Goal: Task Accomplishment & Management: Use online tool/utility

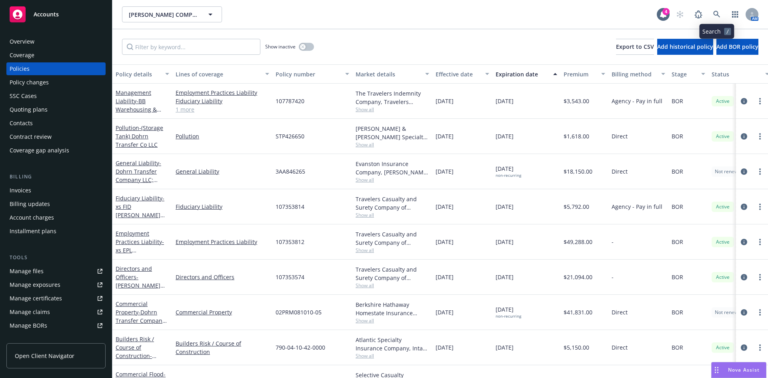
click at [724, 12] on div "AM" at bounding box center [715, 14] width 86 height 16
click at [716, 13] on icon at bounding box center [716, 14] width 7 height 7
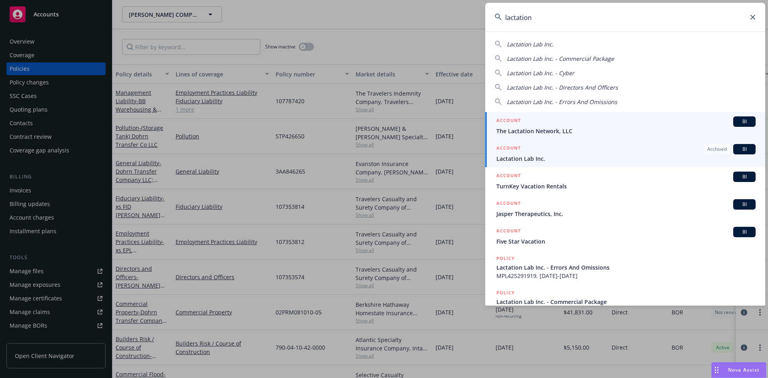
type input "lactation"
click at [533, 141] on link "ACCOUNT Archived BI Lactation Lab Inc." at bounding box center [625, 154] width 280 height 28
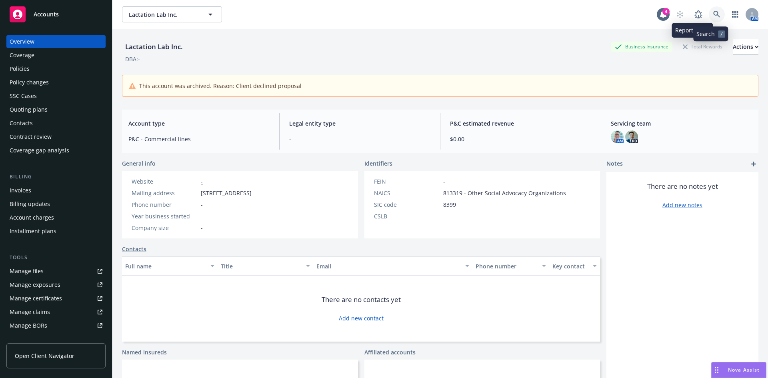
click at [713, 11] on icon at bounding box center [716, 14] width 7 height 7
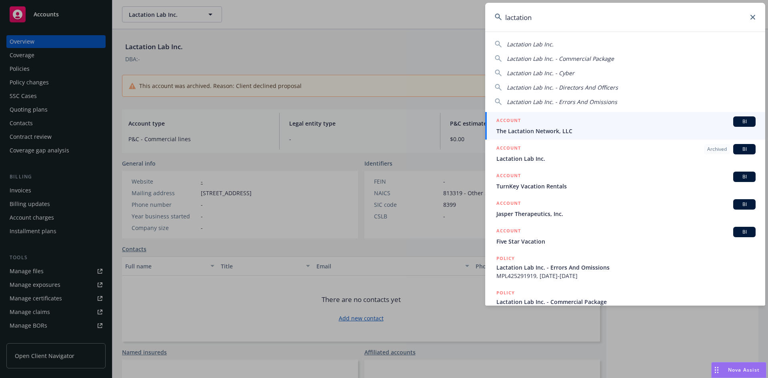
type input "lactation"
click at [576, 122] on div "ACCOUNT BI" at bounding box center [625, 121] width 259 height 10
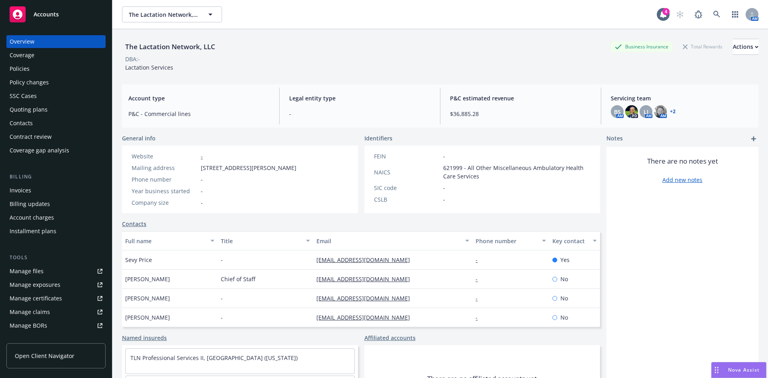
click at [23, 73] on div "Policies" at bounding box center [20, 68] width 20 height 13
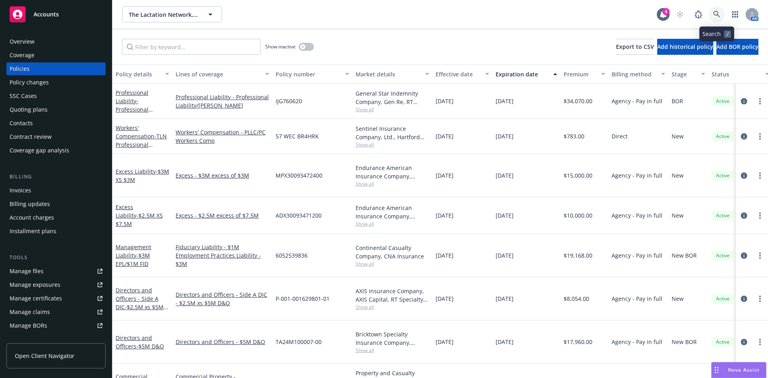
click at [718, 15] on icon at bounding box center [716, 14] width 7 height 7
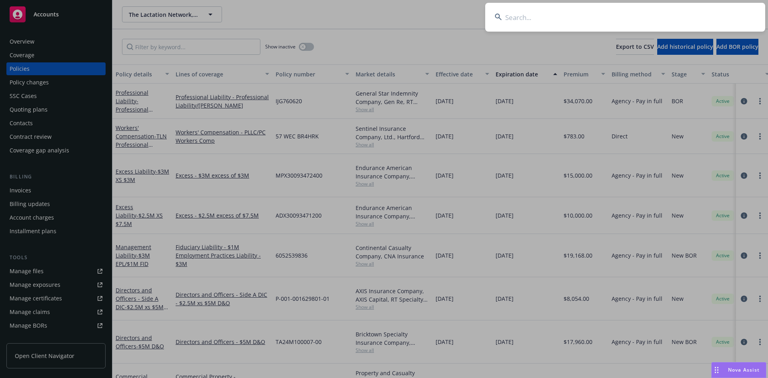
click at [518, 16] on input at bounding box center [625, 17] width 280 height 29
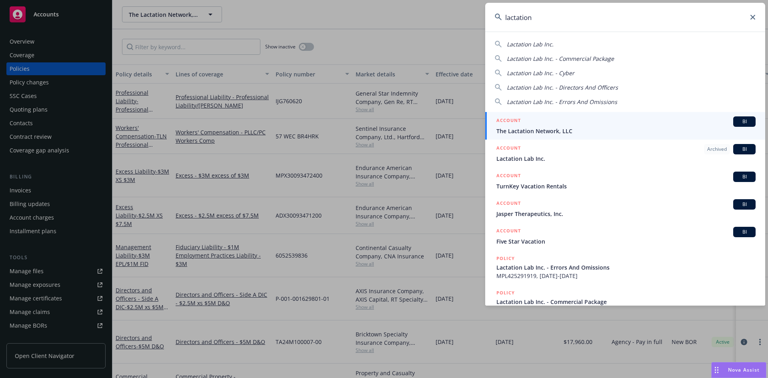
type input "lactation"
click at [559, 119] on div "ACCOUNT BI" at bounding box center [625, 121] width 259 height 10
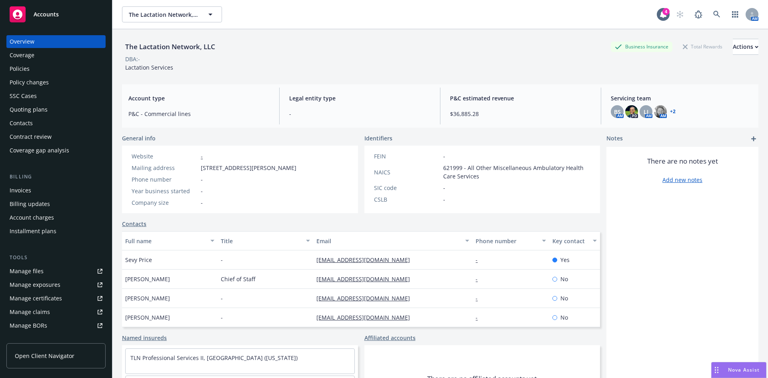
click at [25, 68] on div "Policies" at bounding box center [20, 68] width 20 height 13
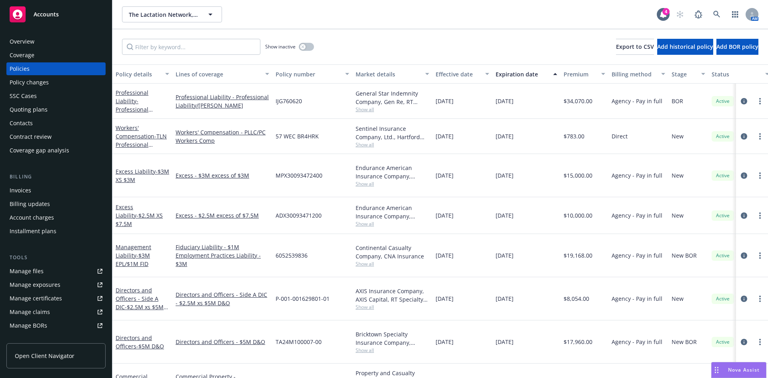
click at [34, 190] on div "Invoices" at bounding box center [56, 190] width 93 height 13
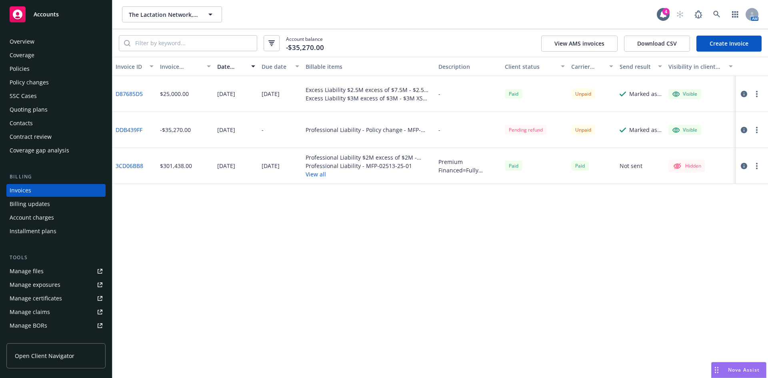
click at [545, 106] on div "Paid" at bounding box center [534, 94] width 66 height 36
click at [518, 92] on div "Paid" at bounding box center [514, 94] width 18 height 10
click at [720, 14] on link at bounding box center [717, 14] width 16 height 16
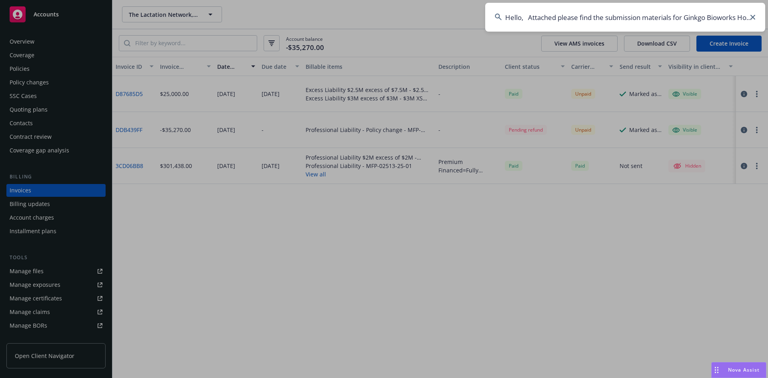
scroll to position [0, 1022]
click at [661, 16] on input "Hello, Attached please find the submission materials for Ginkgo Bioworks Holdin…" at bounding box center [625, 17] width 280 height 29
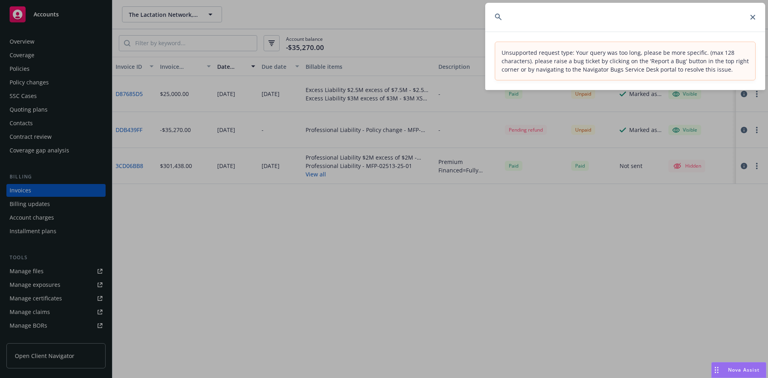
click at [661, 16] on input "Hello, Attached please find the submission materials for Ginkgo Bioworks Holdin…" at bounding box center [625, 17] width 280 height 29
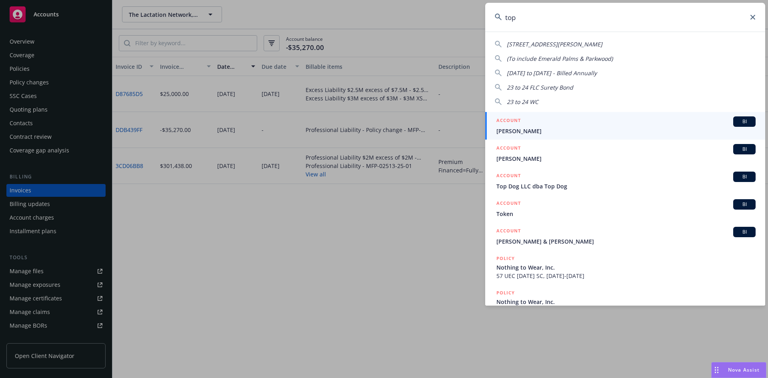
type input "topo"
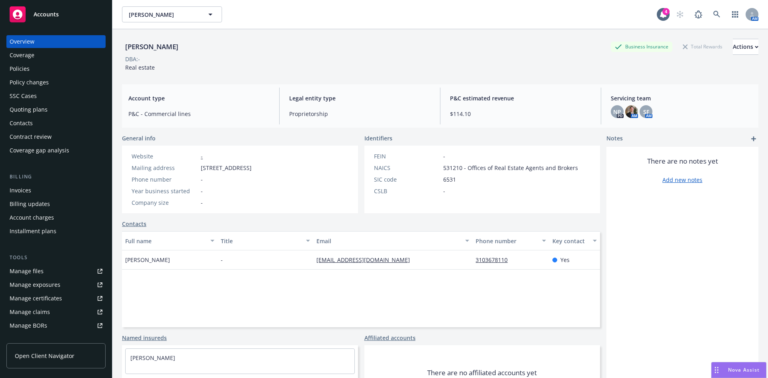
click at [52, 71] on div "Policies" at bounding box center [56, 68] width 93 height 13
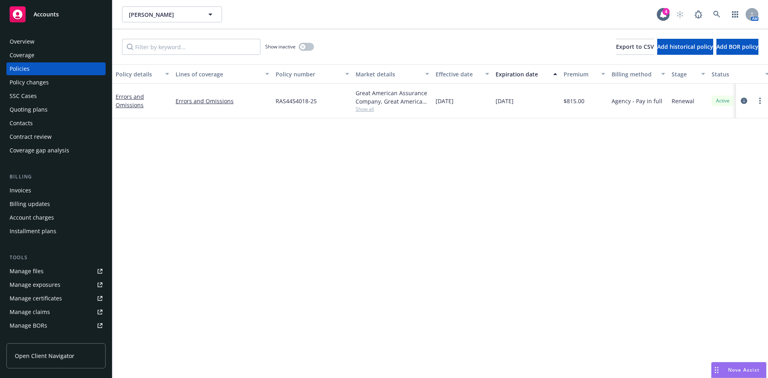
click at [298, 48] on div "Show inactive" at bounding box center [289, 47] width 49 height 16
click at [306, 48] on button "button" at bounding box center [306, 47] width 15 height 8
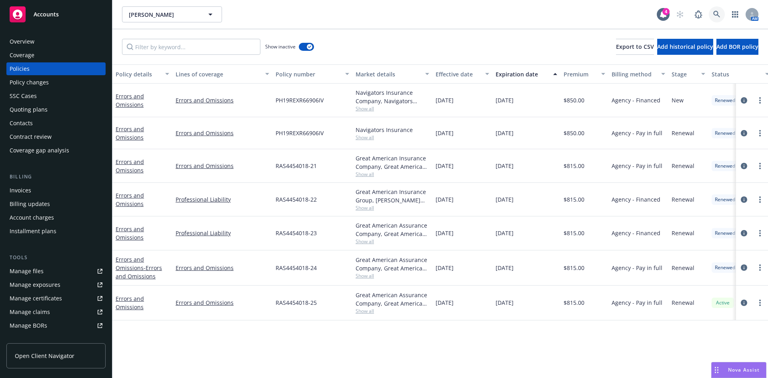
click at [717, 12] on icon at bounding box center [716, 14] width 7 height 7
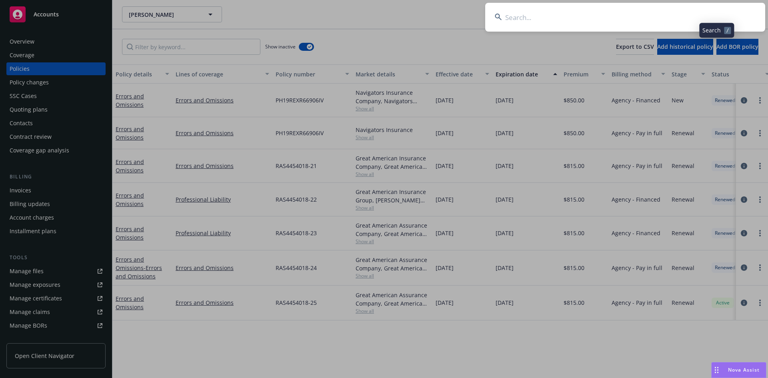
click at [626, 12] on input at bounding box center [625, 17] width 280 height 29
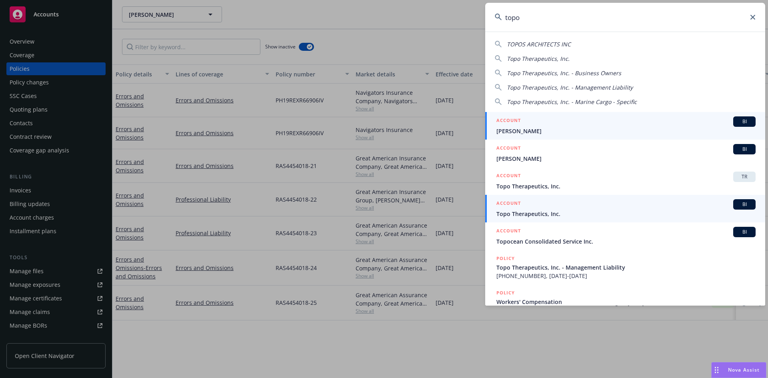
type input "topo"
click at [535, 217] on span "Topo Therapeutics, Inc." at bounding box center [625, 214] width 259 height 8
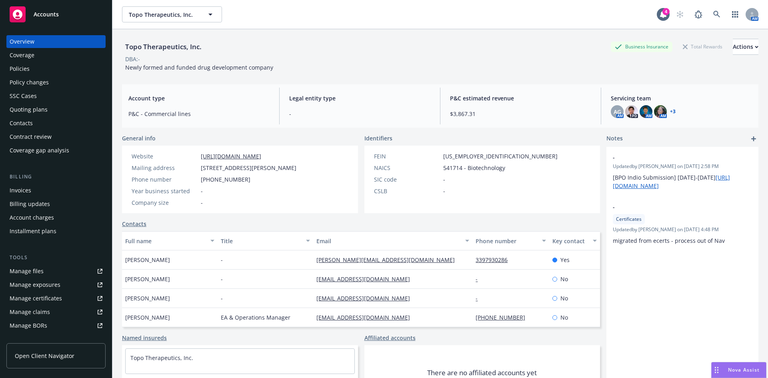
click at [29, 72] on div "Policies" at bounding box center [20, 68] width 20 height 13
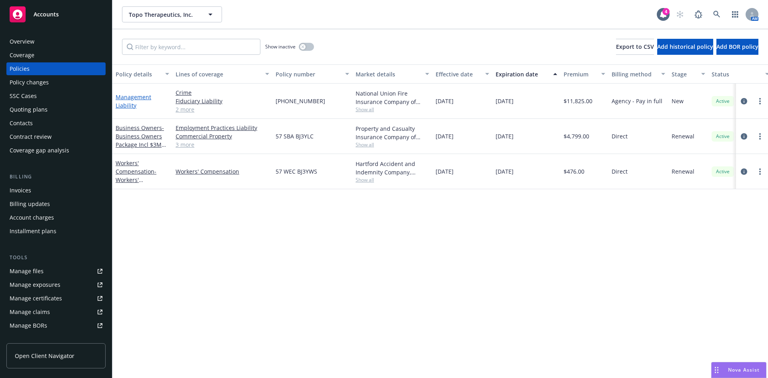
click at [130, 103] on link "Management Liability" at bounding box center [134, 101] width 36 height 16
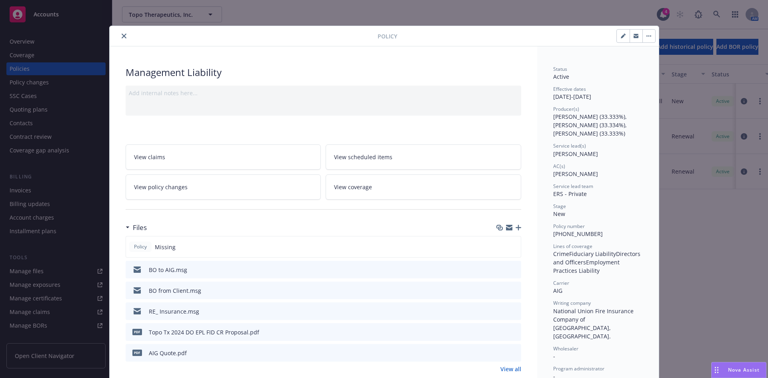
click at [516, 226] on icon "button" at bounding box center [518, 228] width 6 height 6
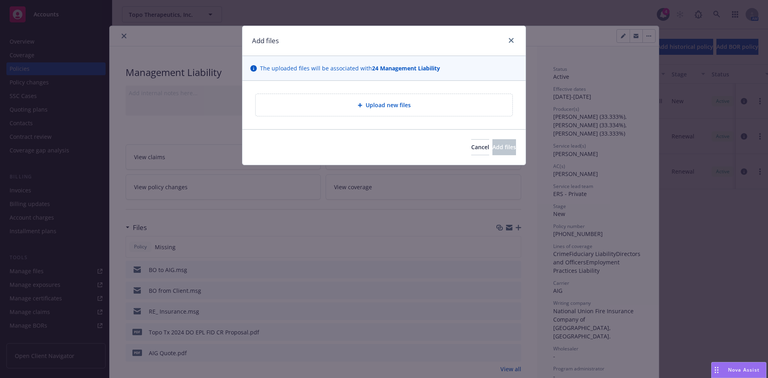
click at [508, 36] on div at bounding box center [509, 41] width 13 height 10
click at [513, 39] on icon "close" at bounding box center [511, 40] width 5 height 5
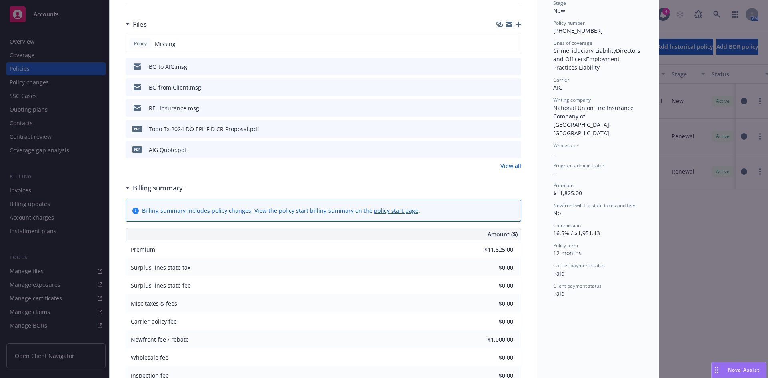
scroll to position [202, 0]
click at [502, 167] on link "View all" at bounding box center [510, 167] width 21 height 8
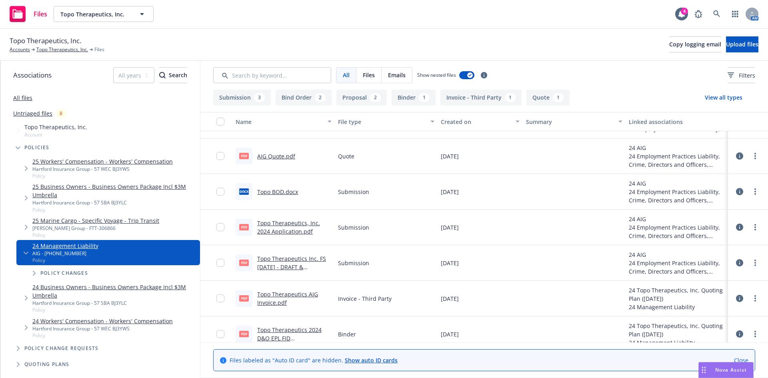
scroll to position [144, 0]
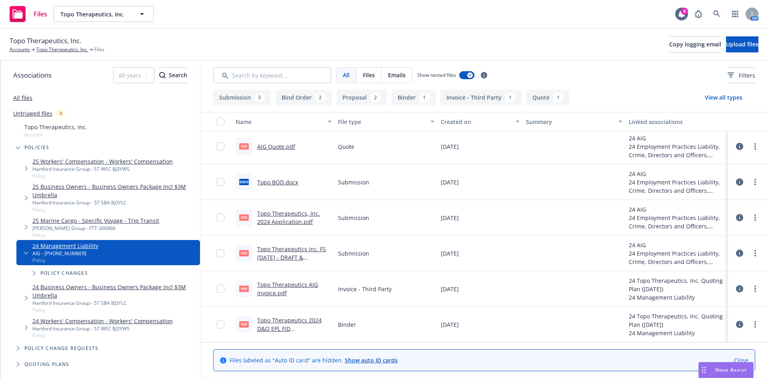
click at [287, 326] on link "Topo Therapeutics 2024 D&O EPL FID CR Binder (AIG).pdf" at bounding box center [292, 328] width 70 height 24
click at [60, 51] on link "Topo Therapeutics, Inc." at bounding box center [62, 49] width 52 height 7
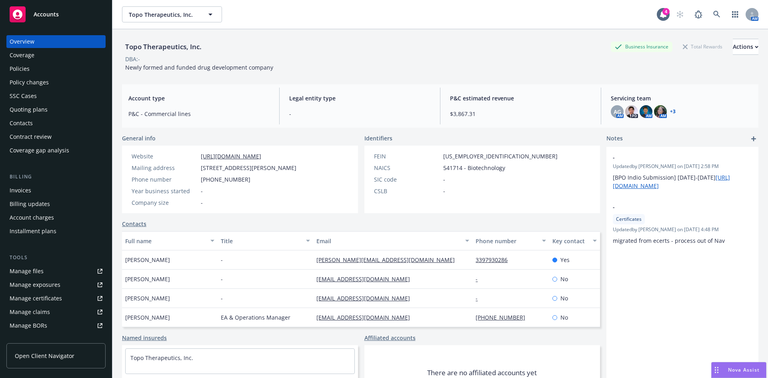
click at [28, 109] on div "Quoting plans" at bounding box center [29, 109] width 38 height 13
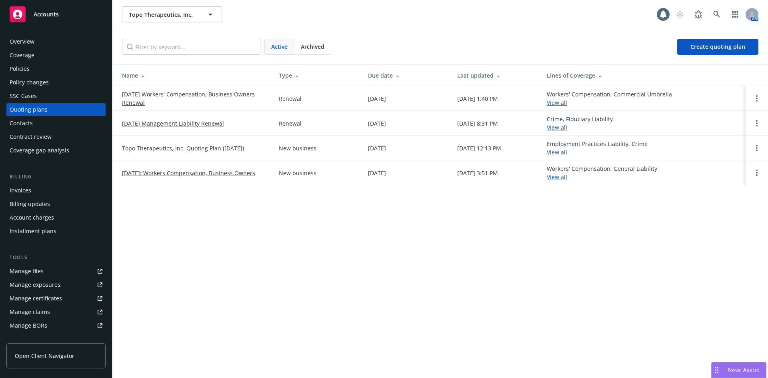
click at [168, 122] on link "[DATE] Management Liability Renewal" at bounding box center [173, 123] width 102 height 8
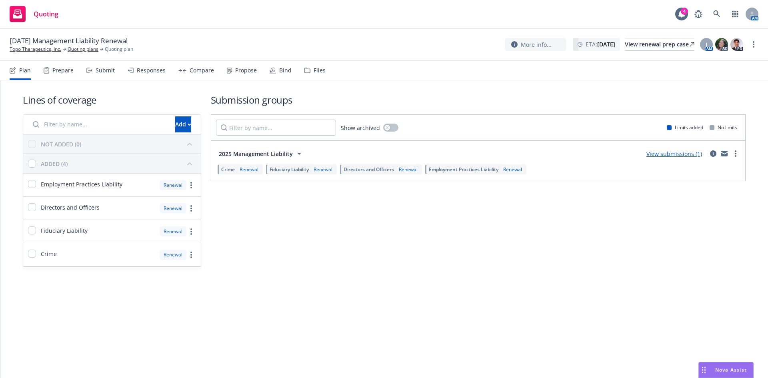
click at [315, 67] on div "Files" at bounding box center [320, 70] width 12 height 6
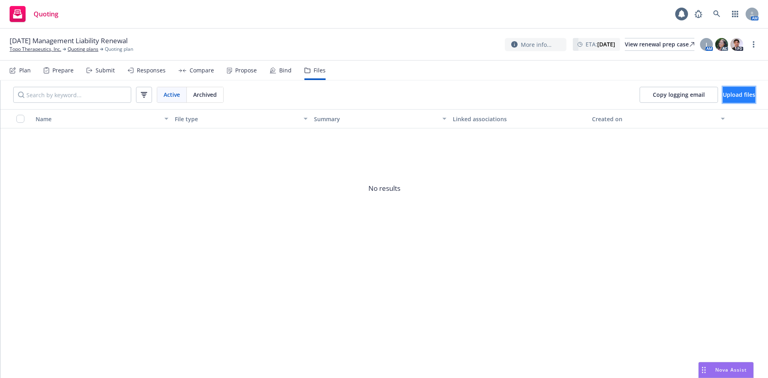
click at [723, 91] on span "Upload files" at bounding box center [739, 95] width 32 height 8
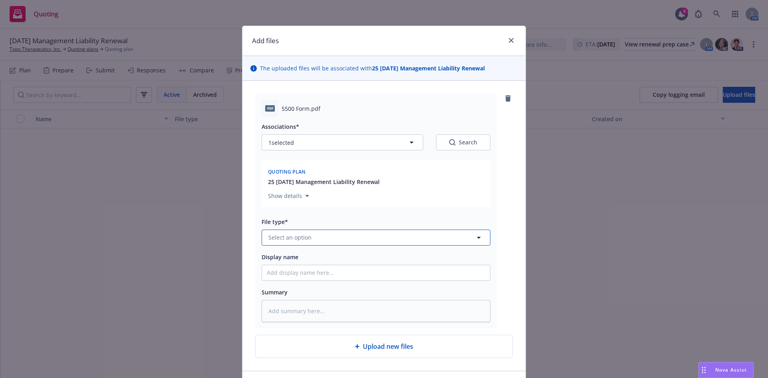
click at [276, 239] on span "Select an option" at bounding box center [289, 237] width 43 height 8
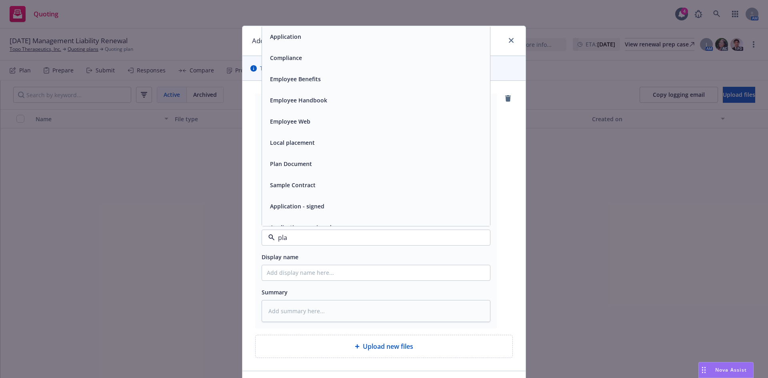
type input "plan"
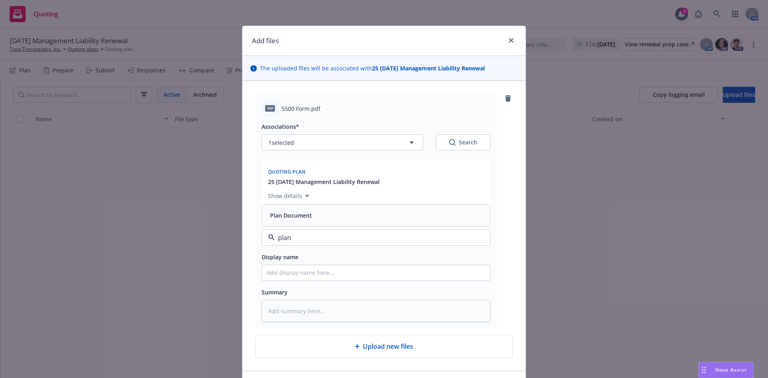
click at [281, 218] on span "Plan Document" at bounding box center [291, 215] width 42 height 8
click at [300, 274] on input "Display name" at bounding box center [376, 272] width 228 height 15
type textarea "x"
type input "5"
type textarea "x"
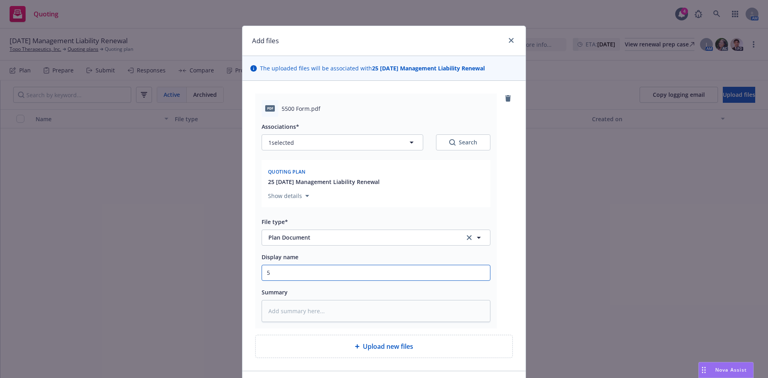
type input "55"
type textarea "x"
type input "550"
type textarea "x"
type input "5500"
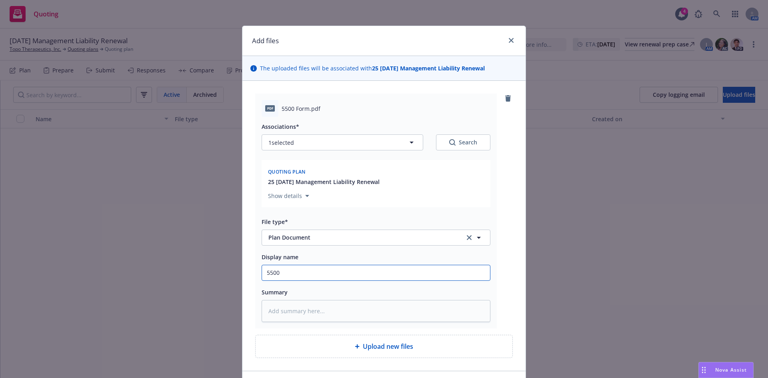
type textarea "x"
type input "5500"
type textarea "x"
type input "5500 F"
type textarea "x"
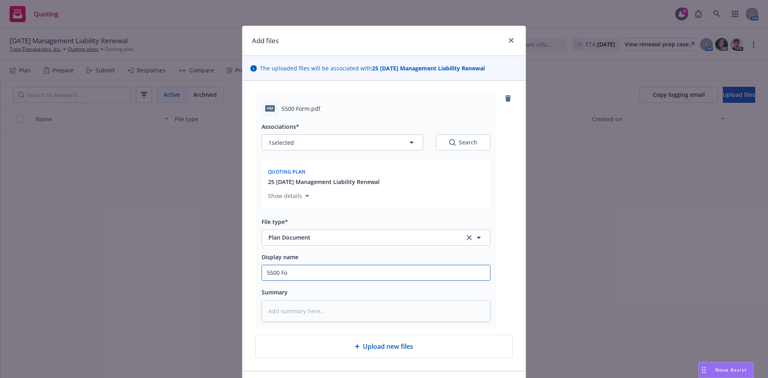
type input "5500 For"
type textarea "x"
type input "5500 Form"
type textarea "x"
type input "5500 Form"
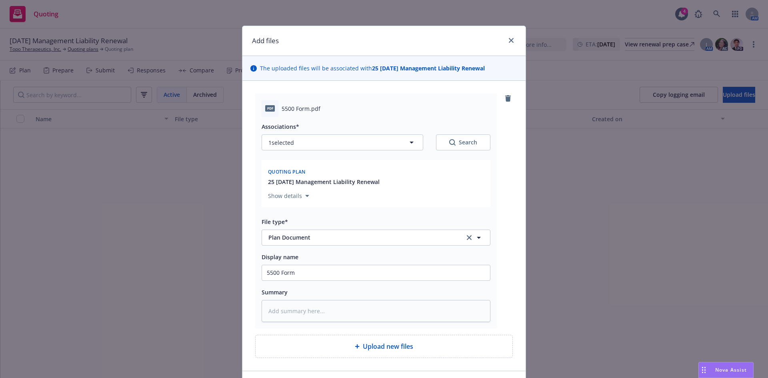
scroll to position [54, 0]
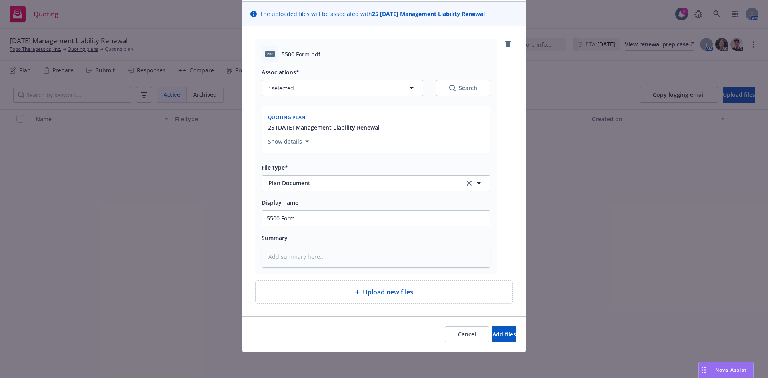
type textarea "x"
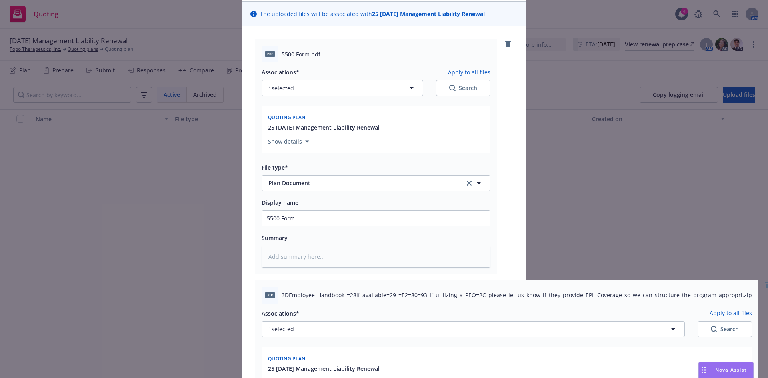
scroll to position [295, 0]
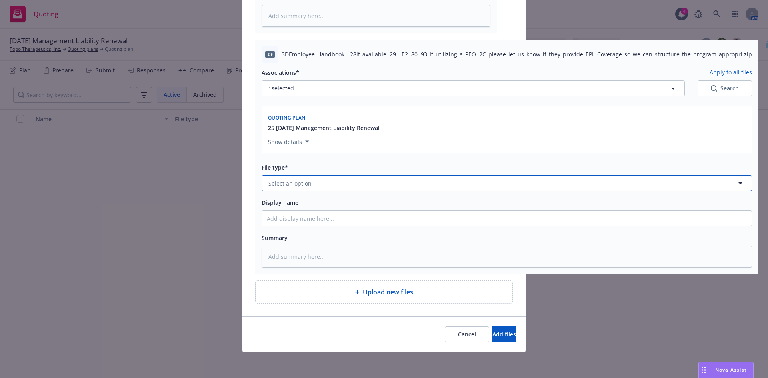
click at [288, 182] on span "Select an option" at bounding box center [289, 183] width 43 height 8
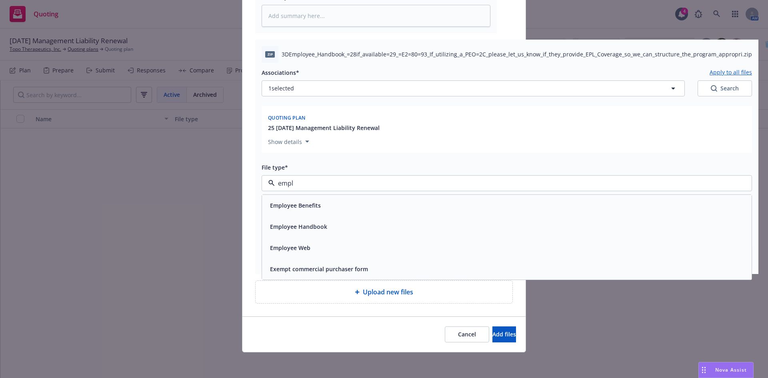
type input "emplo"
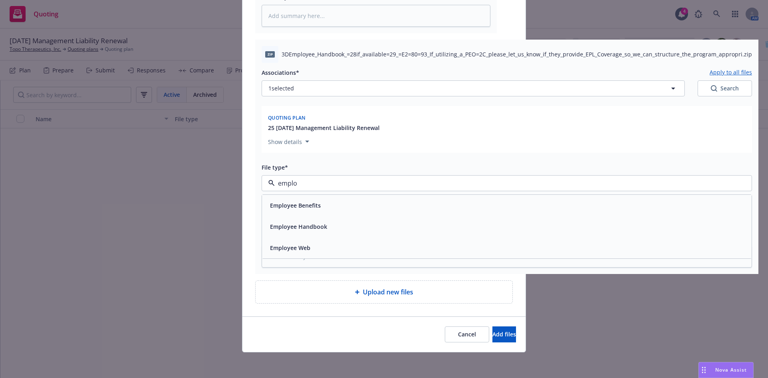
click at [299, 230] on span "Employee Handbook" at bounding box center [298, 226] width 57 height 8
type textarea "x"
type input "E"
type textarea "x"
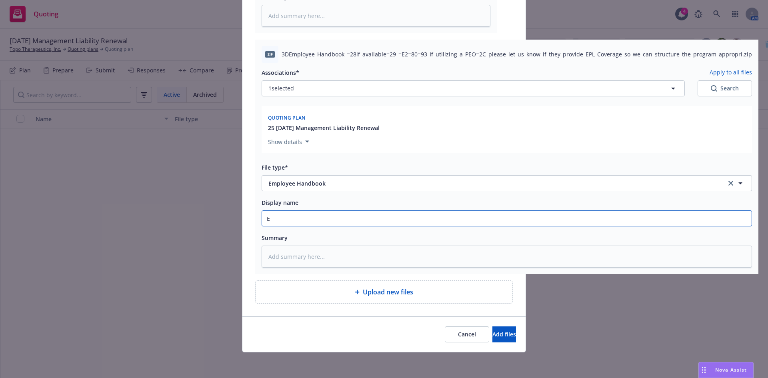
type input "Em"
type textarea "x"
type input "Emp"
type textarea "x"
type input "Empl"
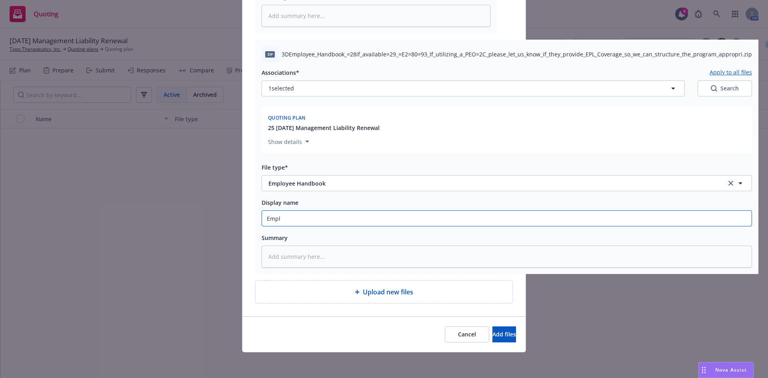
type textarea "x"
type input "Employee Handbook"
type textarea "x"
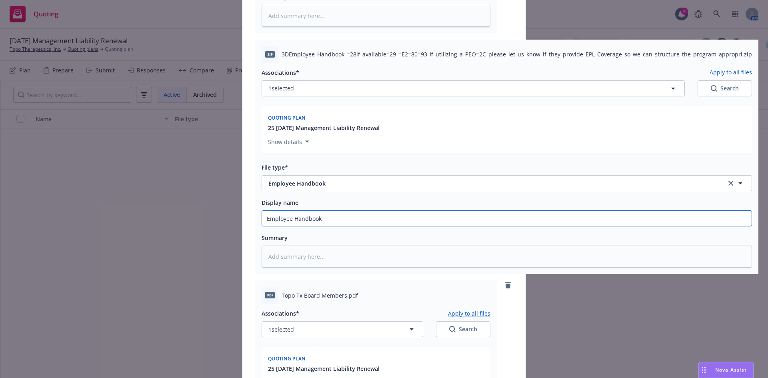
scroll to position [536, 0]
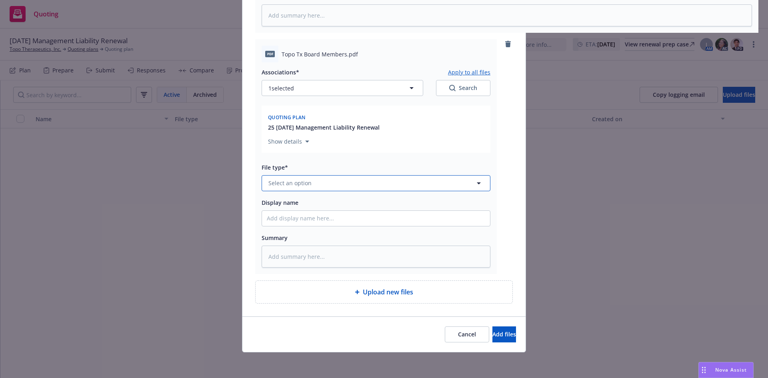
click at [284, 179] on span "Select an option" at bounding box center [289, 183] width 43 height 8
type input "other"
click at [289, 206] on div "Other" at bounding box center [376, 206] width 218 height 12
type textarea "x"
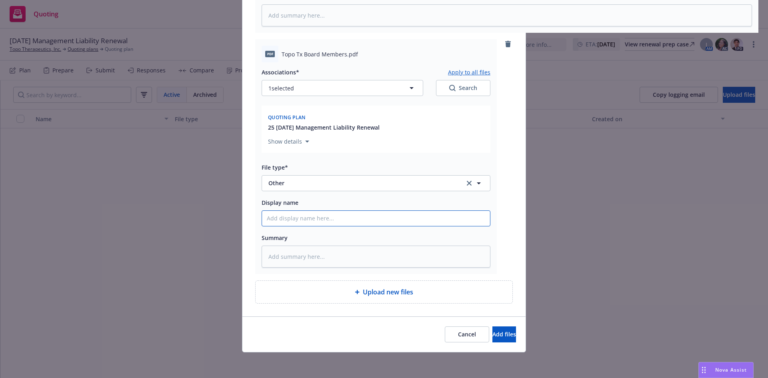
type input "B"
type textarea "x"
type input "BO"
type textarea "x"
type input "BOD"
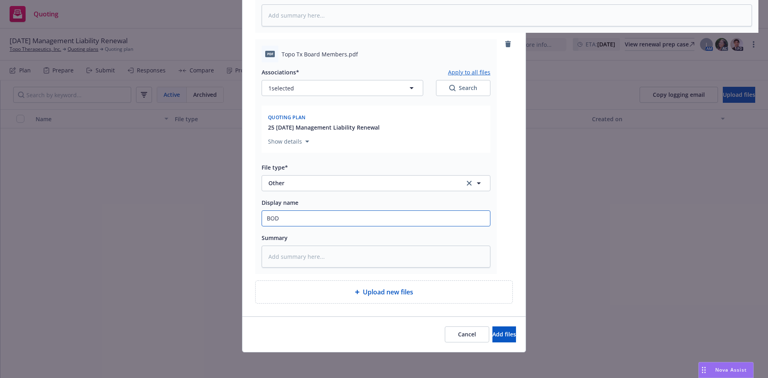
type textarea "x"
type input "BOD"
type textarea "x"
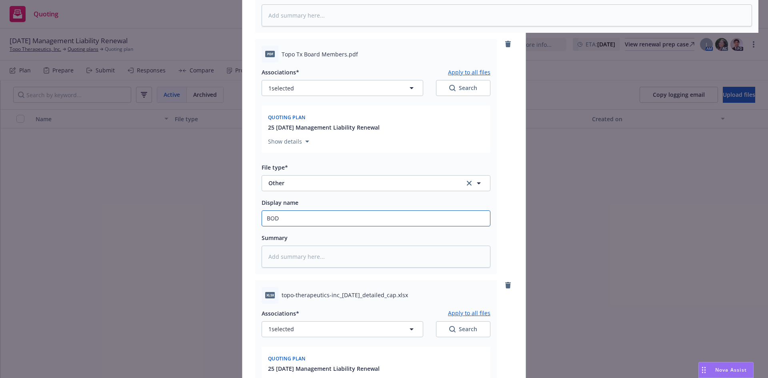
scroll to position [777, 0]
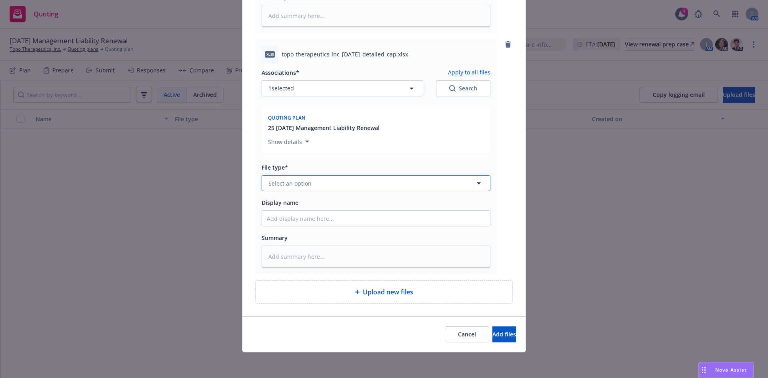
click at [276, 188] on button "Select an option" at bounding box center [376, 183] width 229 height 16
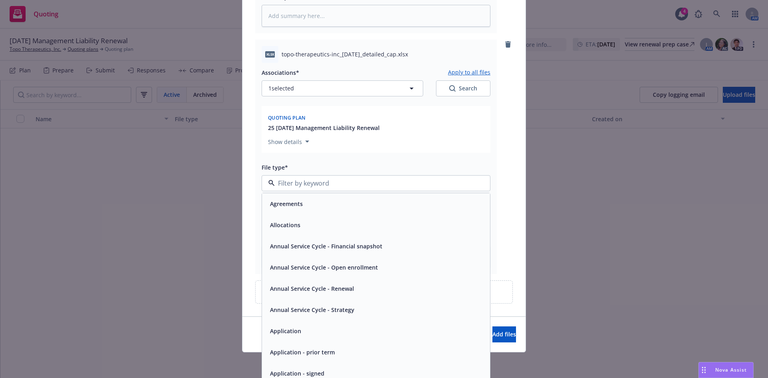
click at [275, 186] on input at bounding box center [374, 183] width 199 height 10
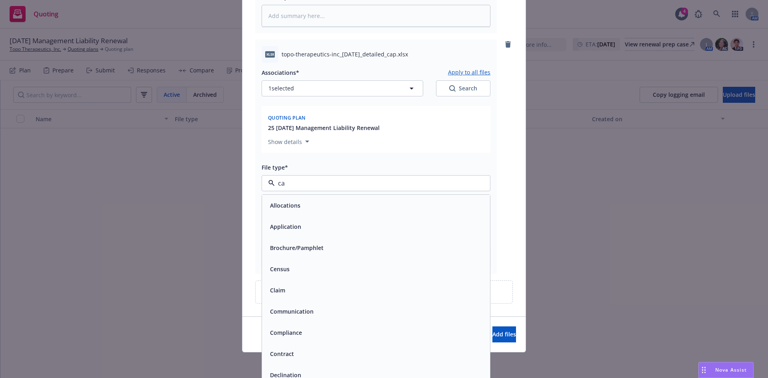
type input "cap"
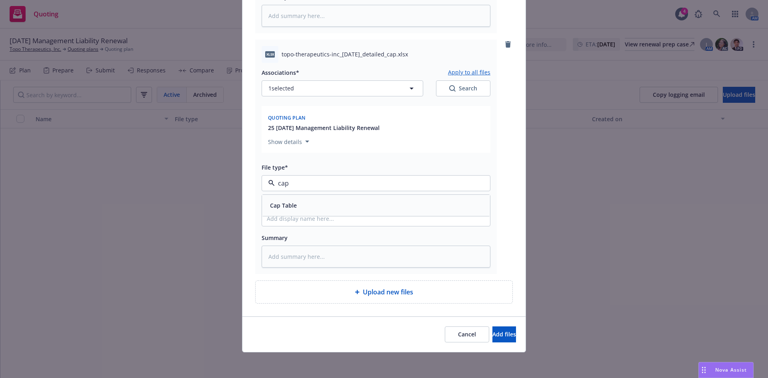
click at [304, 210] on div "Cap Table" at bounding box center [376, 206] width 218 height 12
type textarea "x"
type input "C"
type textarea "x"
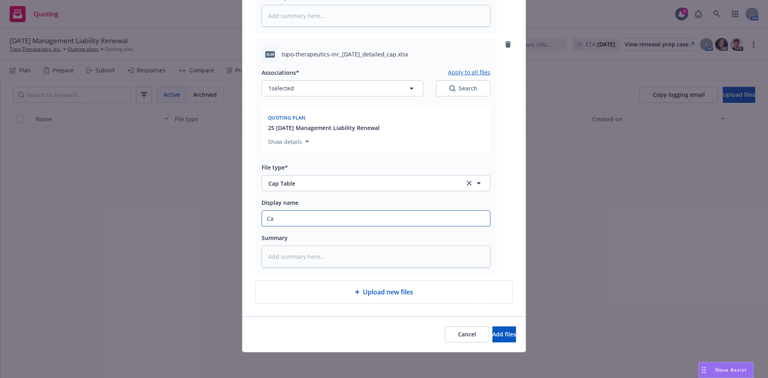
type input "Cap"
type textarea "x"
type input "Cap"
type textarea "x"
type input "Cap T"
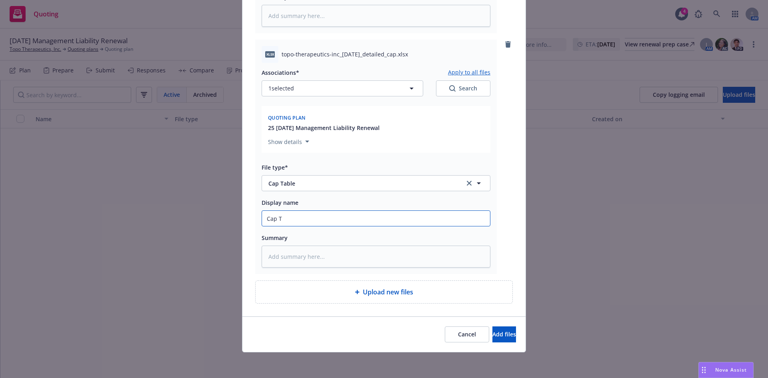
type textarea "x"
type input "Cap Tab"
type textarea "x"
type input "Cap Table"
type textarea "x"
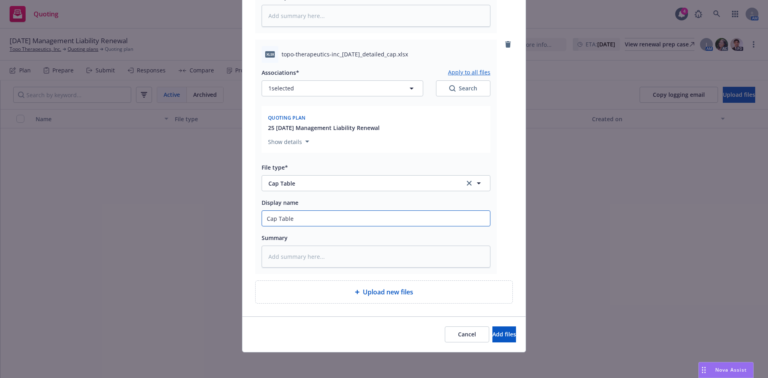
type input "Cap Table"
type textarea "x"
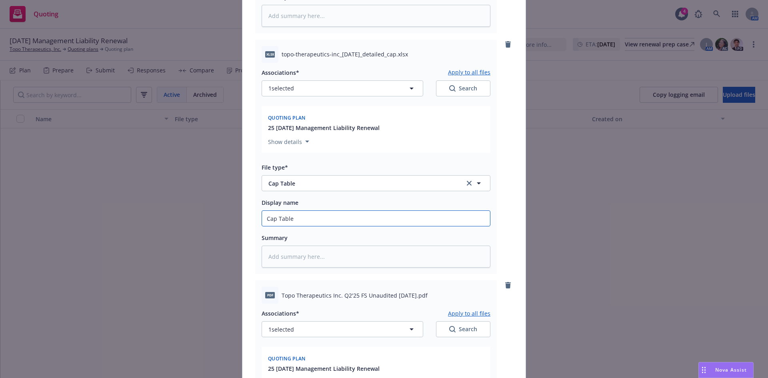
scroll to position [1018, 0]
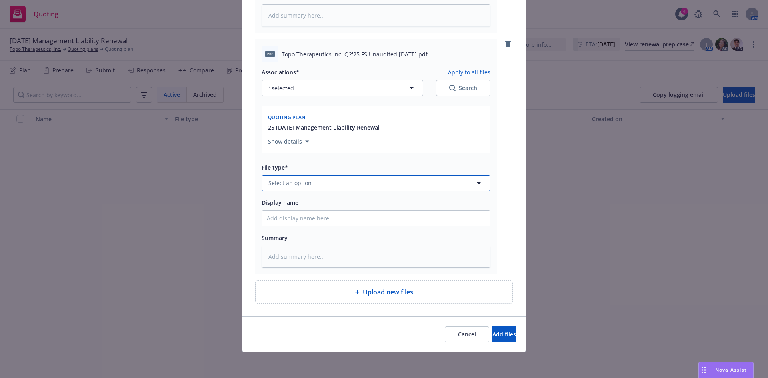
click at [288, 190] on button "Select an option" at bounding box center [376, 183] width 229 height 16
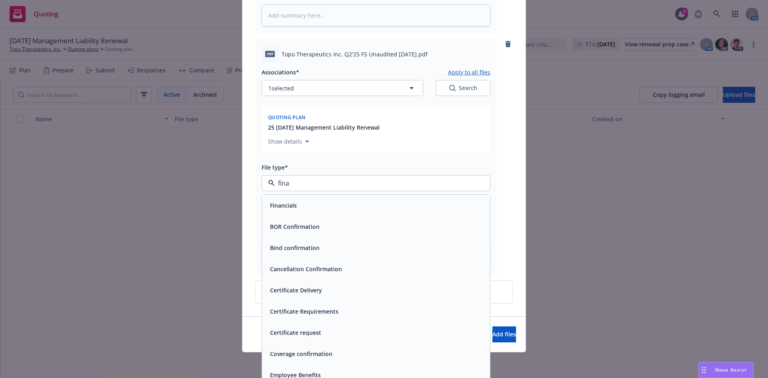
type input "finan"
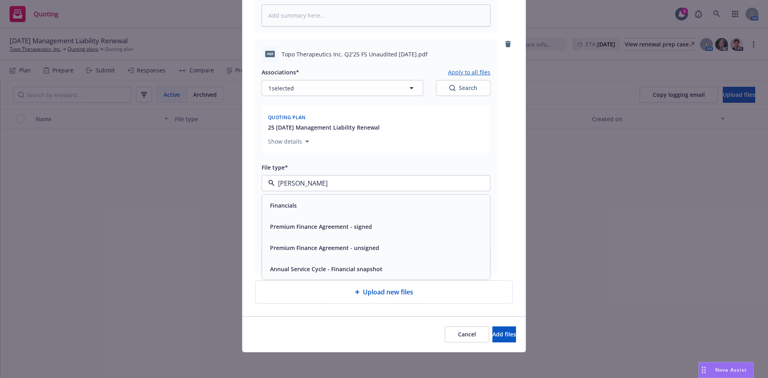
click at [299, 204] on div "Financials" at bounding box center [376, 206] width 218 height 12
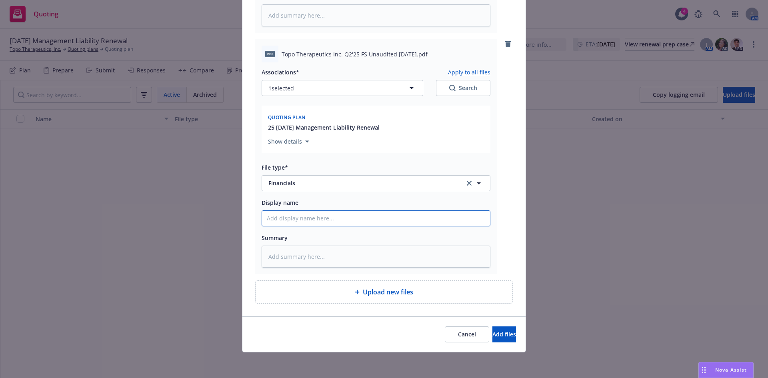
type textarea "x"
type input "u"
type textarea "x"
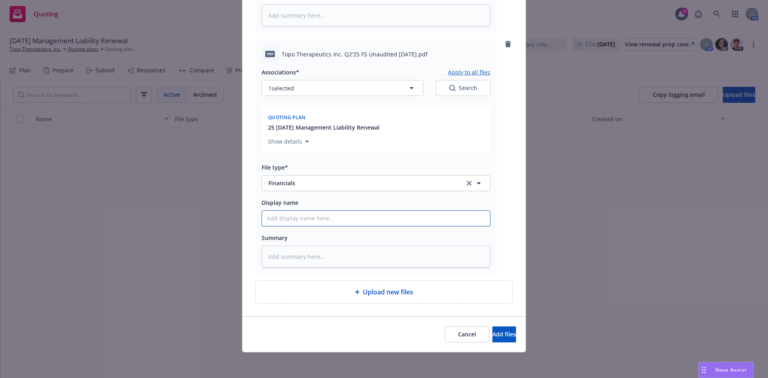
type input "U"
type textarea "x"
type input "Un"
type textarea "x"
type input "Una"
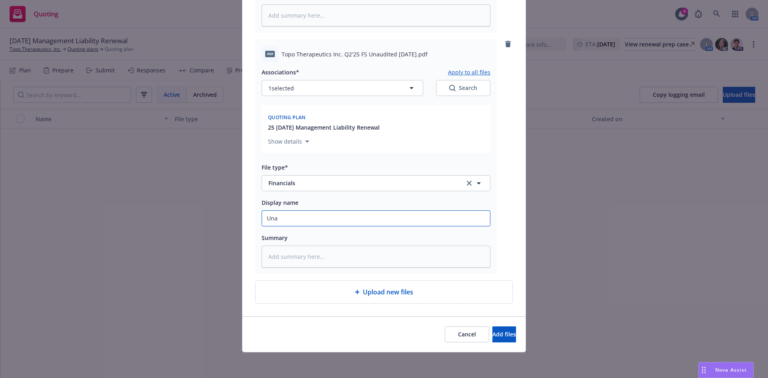
type textarea "x"
type input "Unad"
type textarea "x"
type input "Unadu"
type textarea "x"
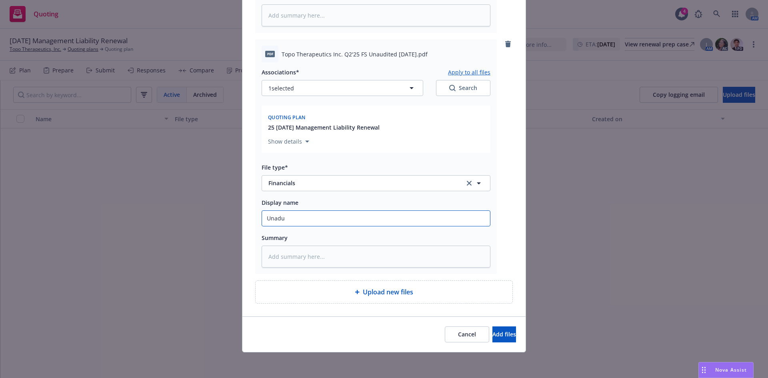
type input "Unadut"
type textarea "x"
type input "Unadute"
type textarea "x"
type input "Unaduted"
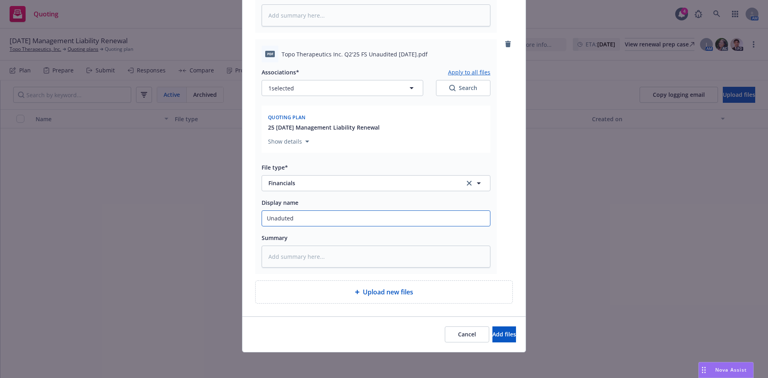
type textarea "x"
type input "Unaduted"
type textarea "x"
type input "Unaduted F"
type textarea "x"
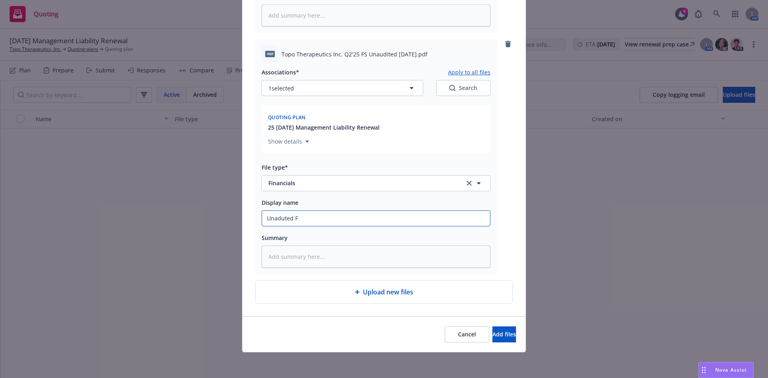
type input "Unaduted Fi"
type textarea "x"
type input "Unaduted Fina"
type textarea "x"
type input "Unaduted Finan"
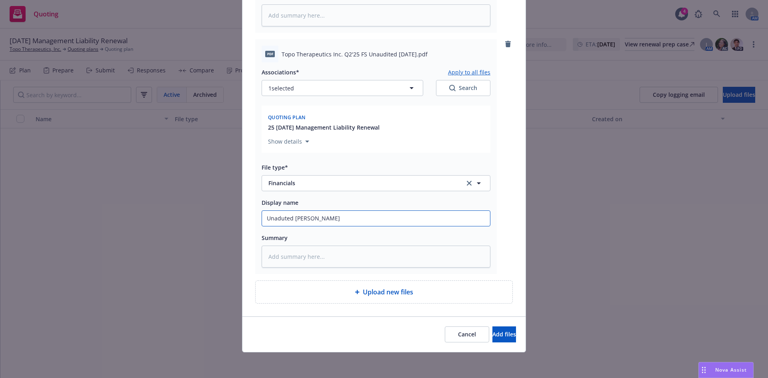
type textarea "x"
type input "Unaduted Financ"
type textarea "x"
type input "Unaduted Financi"
type textarea "x"
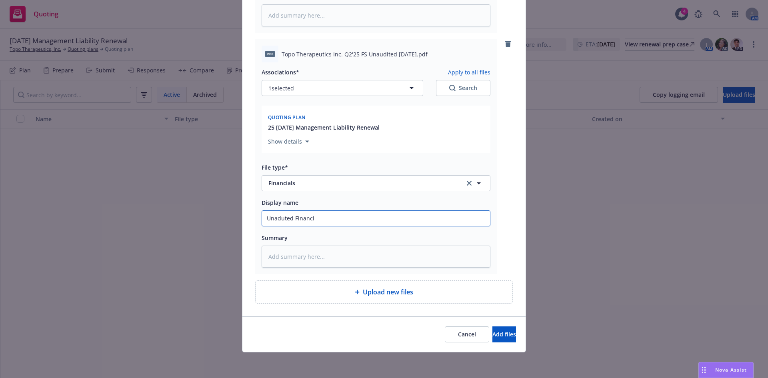
type input "Unaduted Financia"
type textarea "x"
type input "Unaduted Financial"
type textarea "x"
type input "Unaduted Financials"
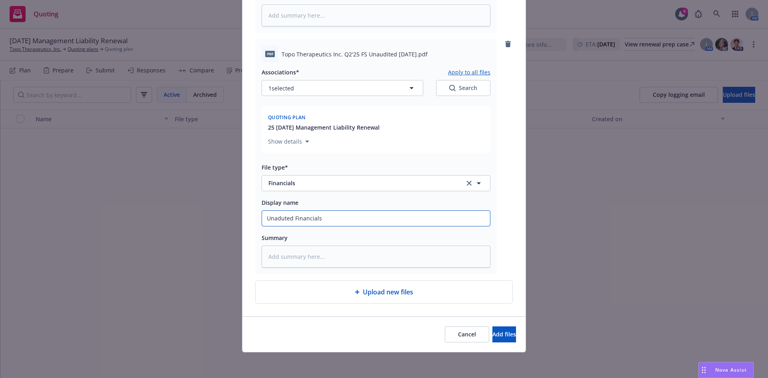
type textarea "x"
type input "Unaduted Financials Q"
type textarea "x"
type input "Unaduted Financials Q2"
type textarea "x"
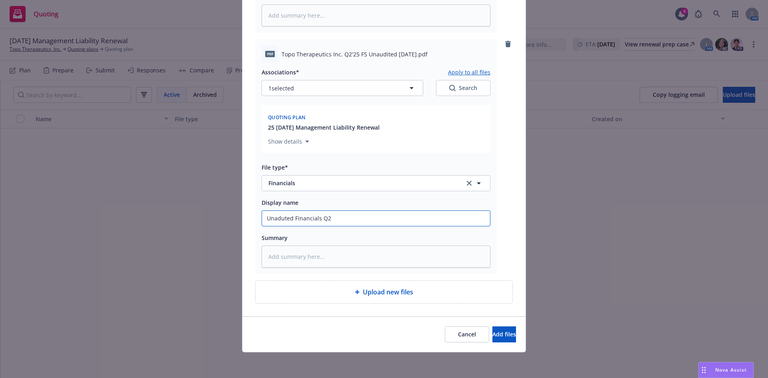
type input "Unaduted Financials Q2'"
type textarea "x"
type input "Unaduted Financials Q2'2"
type textarea "x"
type input "Unaduted Financials Q2'25"
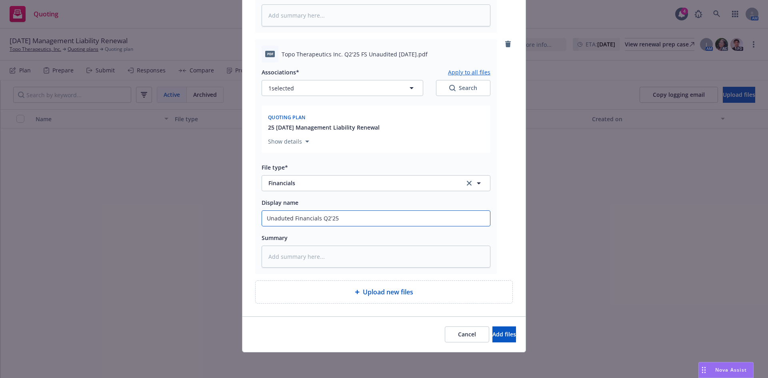
drag, startPoint x: 281, startPoint y: 220, endPoint x: 270, endPoint y: 221, distance: 11.3
type textarea "x"
type input "Unadiuted Financials Q2'25"
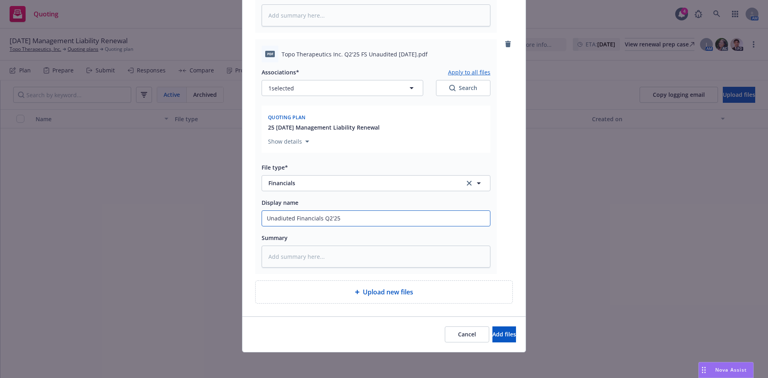
type textarea "x"
type input "Unadituted Financials Q2'25"
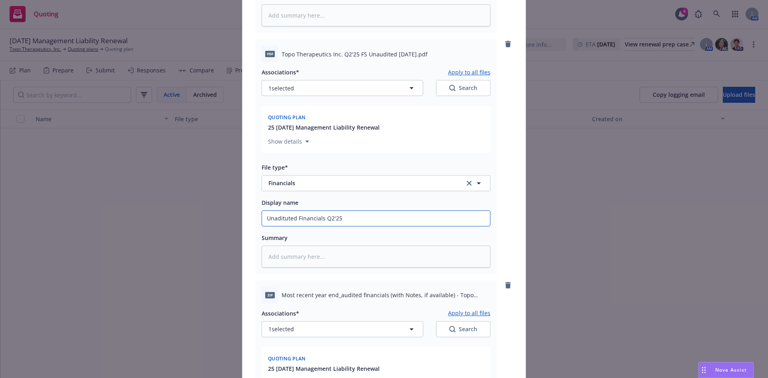
drag, startPoint x: 266, startPoint y: 214, endPoint x: 288, endPoint y: 212, distance: 21.7
type textarea "x"
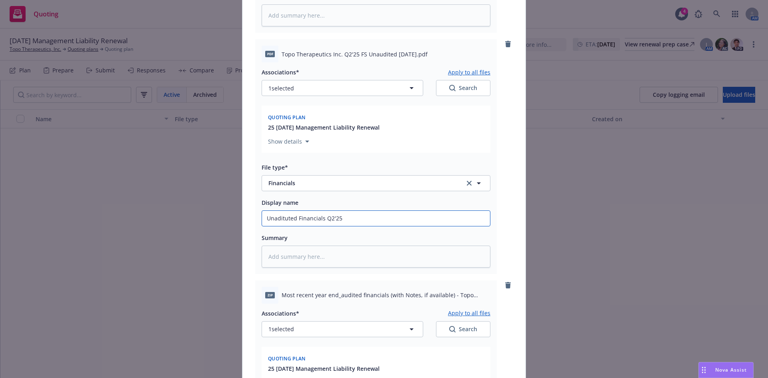
type input "UnaditutedFinancials Q2'25"
type textarea "x"
type input "UnadituteFinancials Q2'25"
type textarea "x"
type input "UnaditutFinancials Q2'25"
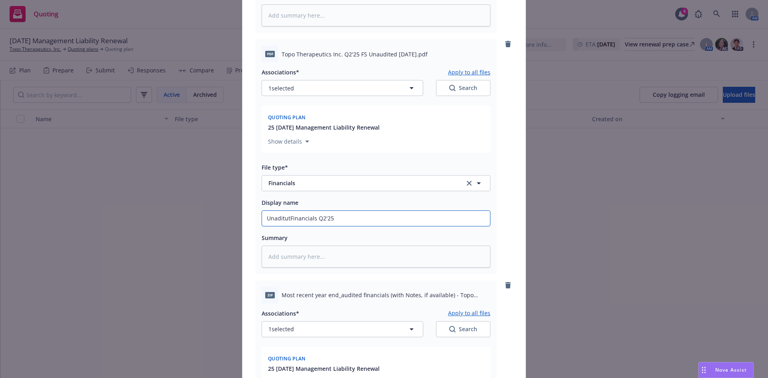
type textarea "x"
type input "UnadituFinancials Q2'25"
type textarea "x"
type input "UnaditFinancials Q2'25"
type textarea "x"
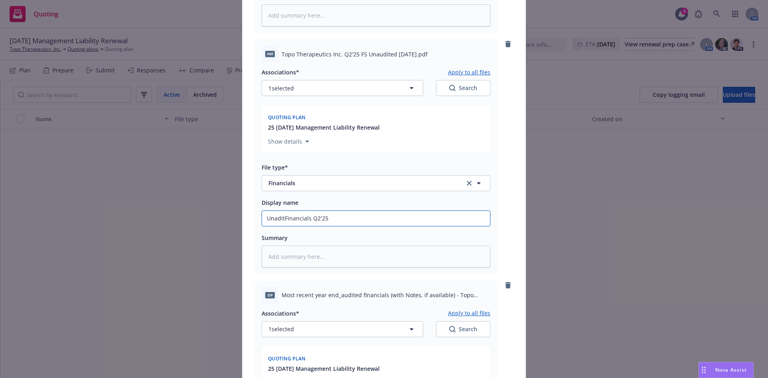
type input "UnadiFinancials Q2'25"
type textarea "x"
type input "UnadFinancials Q2'25"
type textarea "x"
type input "UnaFinancials Q2'25"
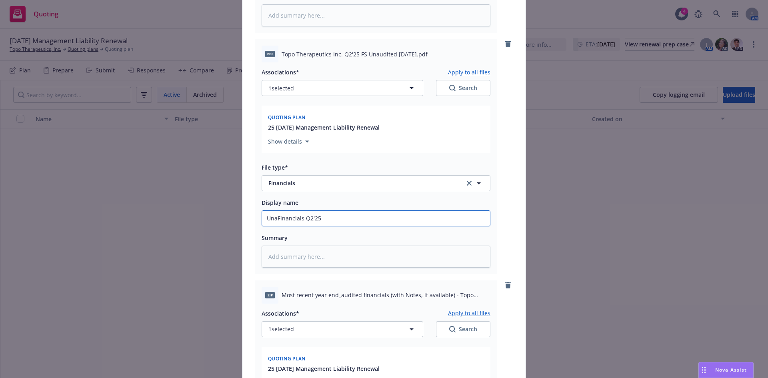
type textarea "x"
type input "UnauFinancials Q2'25"
type textarea "x"
type input "UnaudFinancials Q2'25"
type textarea "x"
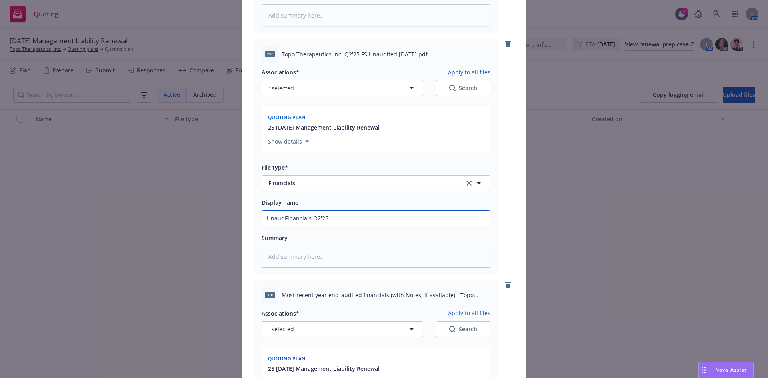
type input "UnaudiFinancials Q2'25"
type textarea "x"
type input "UnauditFinancials Q2'25"
type textarea "x"
type input "UnauditeFinancials Q2'25"
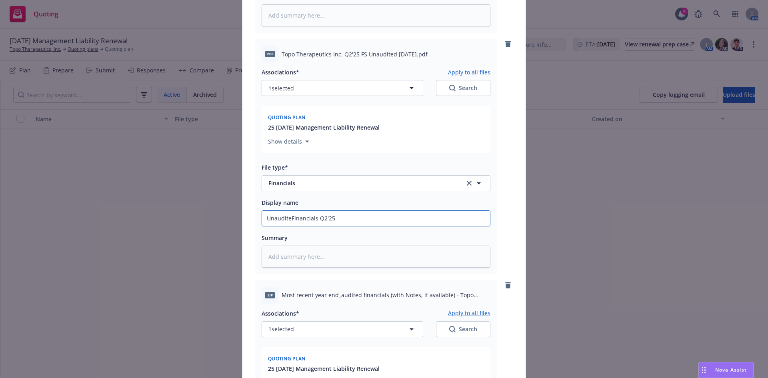
type textarea "x"
type input "UnauditedFinancials Q2'25"
type textarea "x"
type input "Unaudited Financials Q2'25"
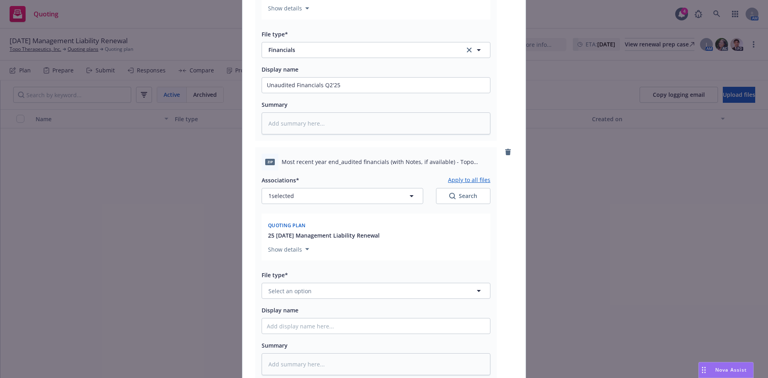
scroll to position [1184, 0]
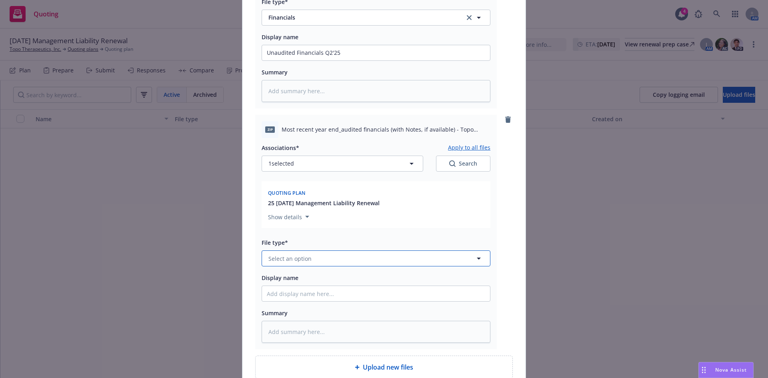
click at [295, 258] on span "Select an option" at bounding box center [289, 258] width 43 height 8
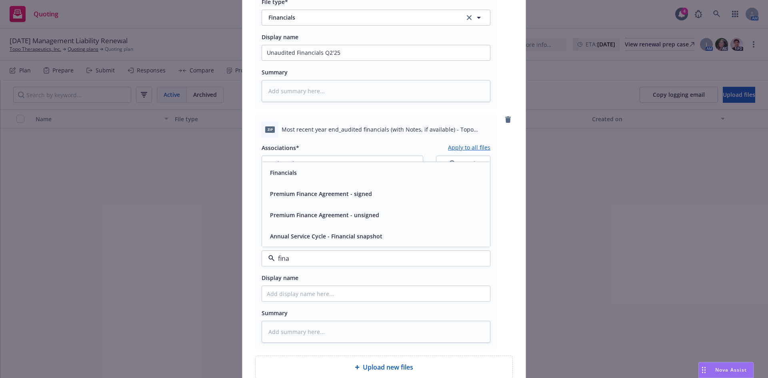
type input "finan"
click at [276, 174] on span "Financials" at bounding box center [283, 172] width 27 height 8
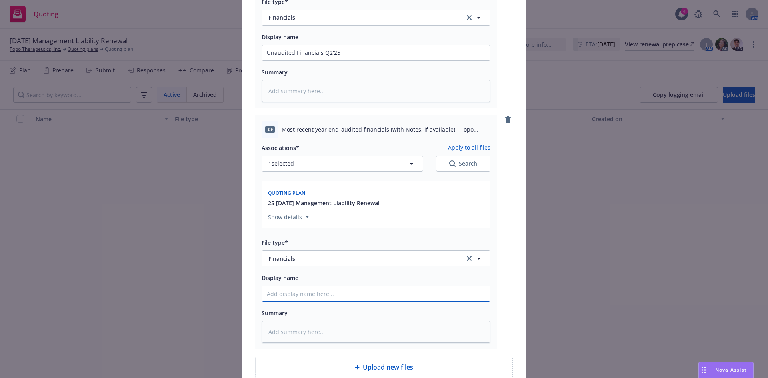
type textarea "x"
type input "A"
type textarea "x"
type input "Au"
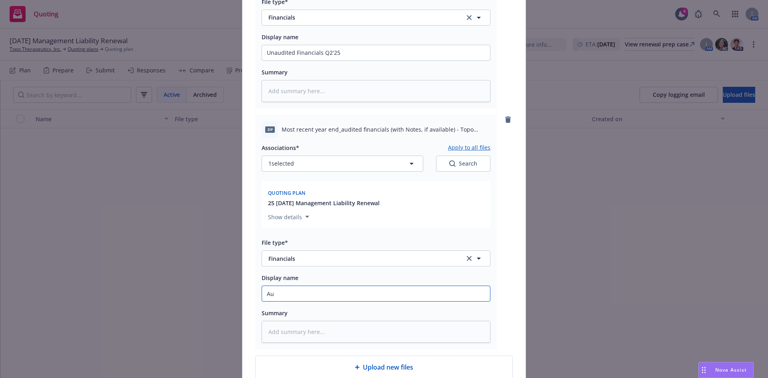
type textarea "x"
type input "Aut"
type textarea "x"
type input "Aute"
type textarea "x"
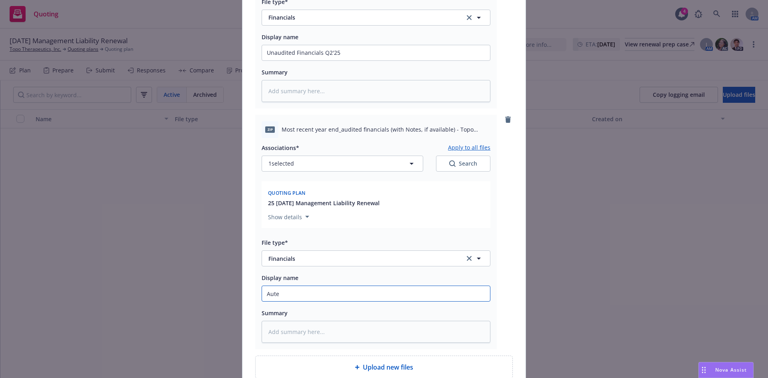
type input "Aut"
type textarea "x"
type input "Audited Financials"
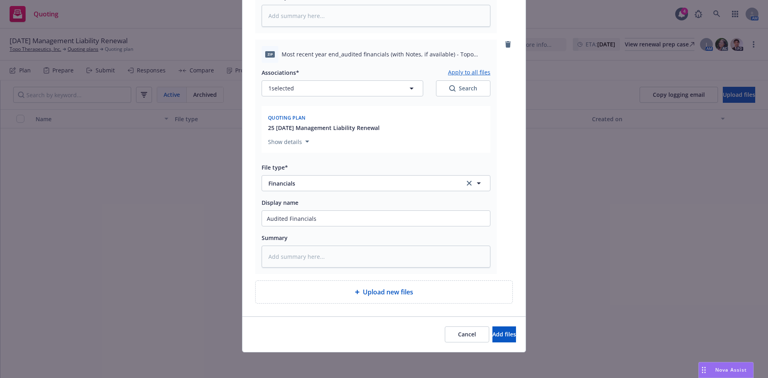
type textarea "x"
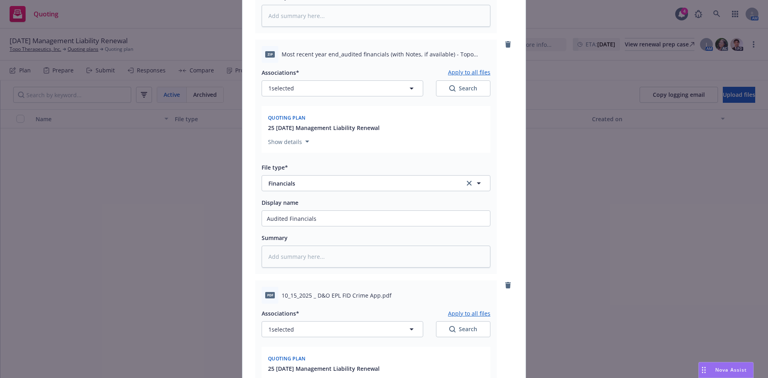
scroll to position [1500, 0]
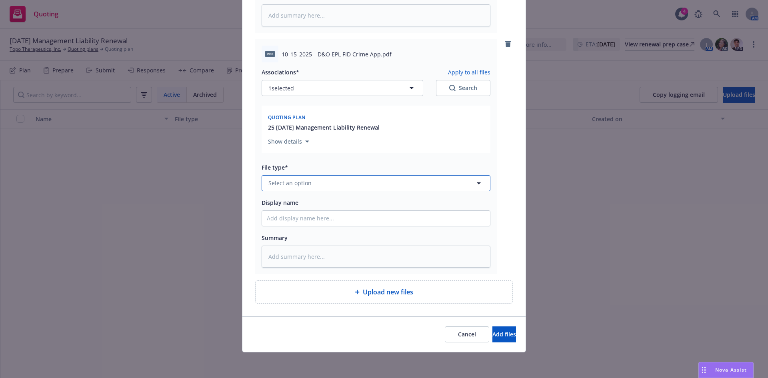
click at [280, 186] on span "Select an option" at bounding box center [289, 183] width 43 height 8
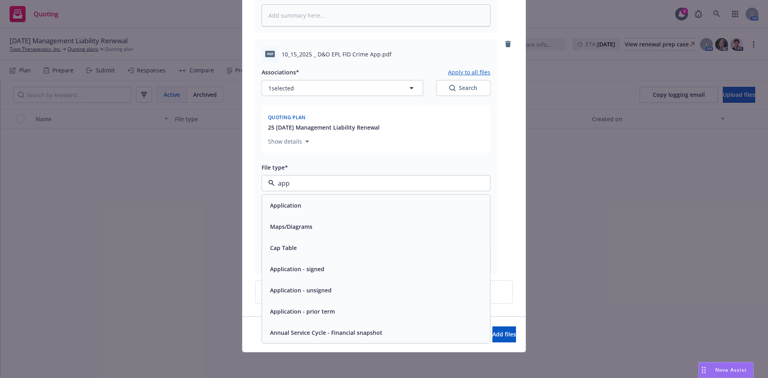
type input "appl"
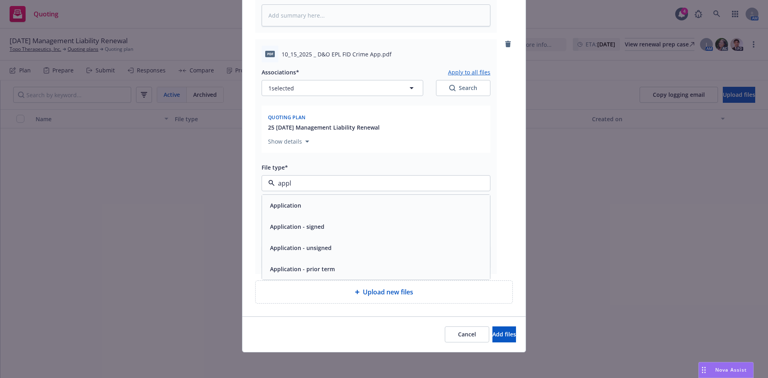
click at [284, 208] on span "Application" at bounding box center [285, 205] width 31 height 8
type textarea "x"
type input "Application"
click at [319, 178] on button "Application" at bounding box center [376, 183] width 229 height 16
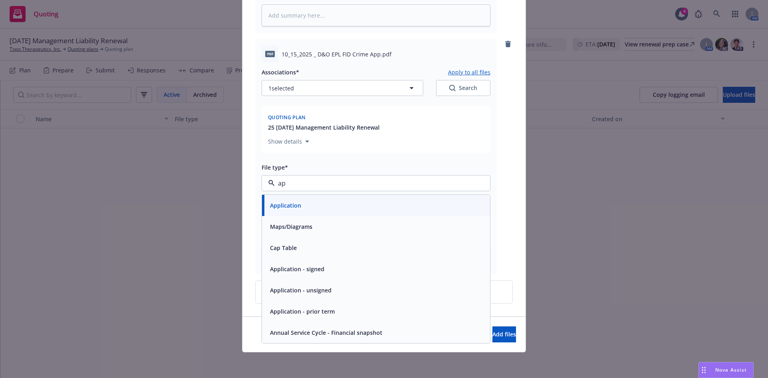
type input "app"
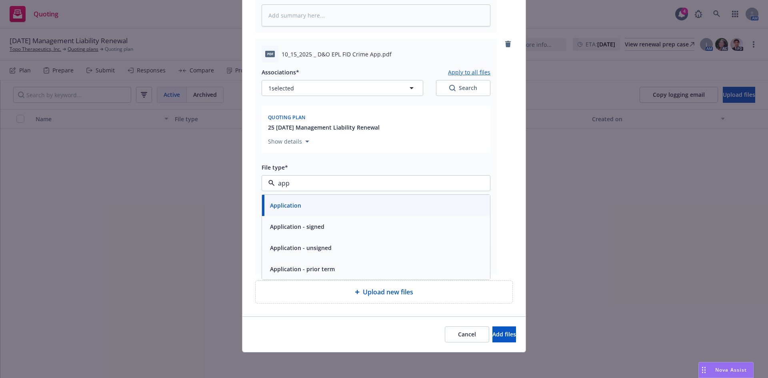
click at [316, 225] on span "Application - signed" at bounding box center [297, 226] width 54 height 8
type textarea "x"
type input "2"
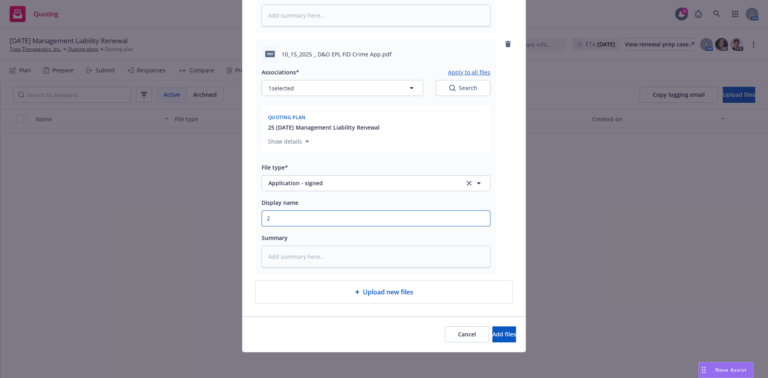
type textarea "x"
type input "20"
type textarea "x"
type input "202"
type textarea "x"
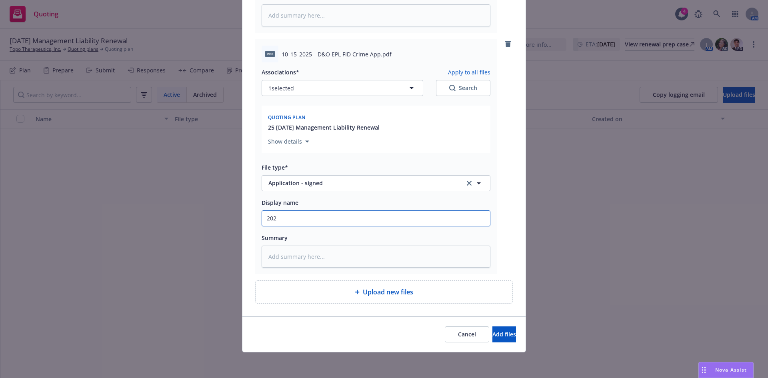
type input "2025"
type textarea "x"
type input "2025-"
type textarea "x"
type input "2025-2"
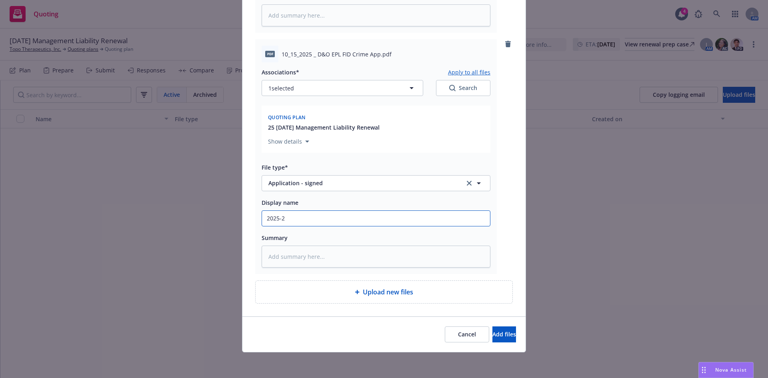
type textarea "x"
type input "2025-26"
type textarea "x"
type input "2025-26"
type textarea "x"
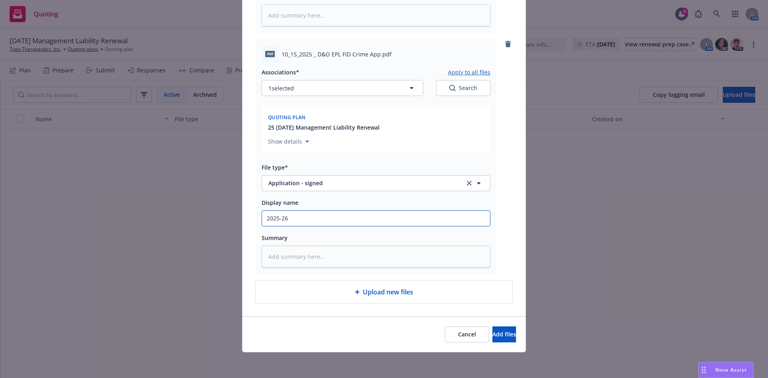
type input "2025-26 A"
type textarea "x"
type input "2025-26 AI"
type textarea "x"
type input "2025-26 AIG"
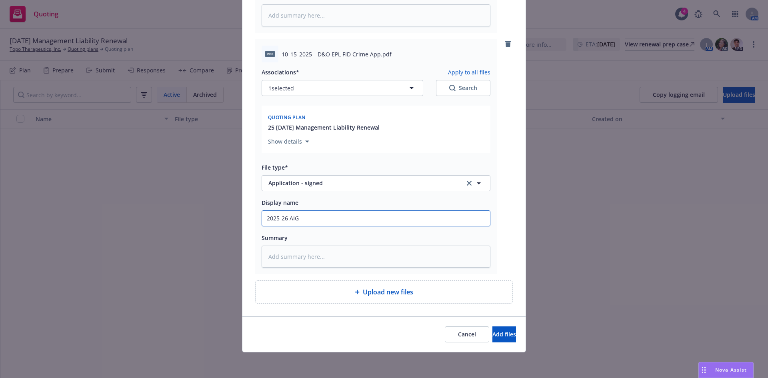
type textarea "x"
type input "2025-26 AIG"
type textarea "x"
type input "2025-26 AIG R"
type textarea "x"
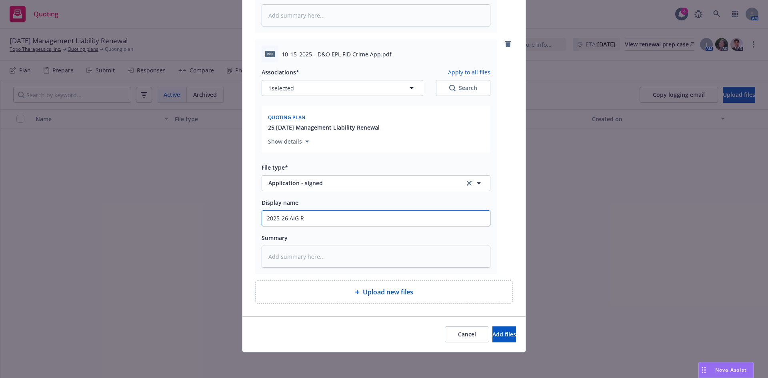
type input "2025-26 AIG Re"
type textarea "x"
type input "2025-26 AIG Renew"
type textarea "x"
type input "2025-26 AIG Reneww"
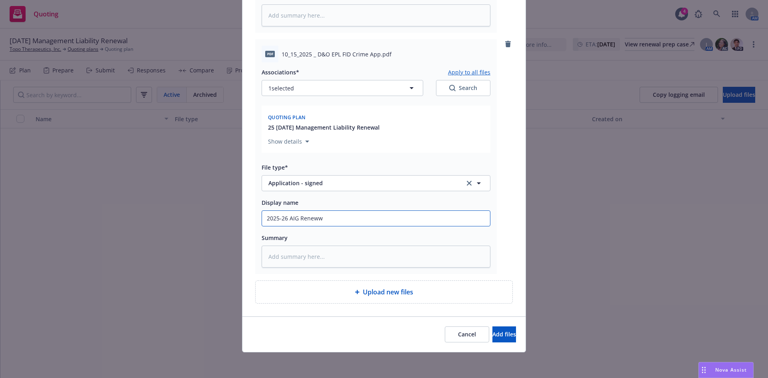
type textarea "x"
type input "2025-26 AIG Renew"
type textarea "x"
type input "2025-26 AIG Rene"
type textarea "x"
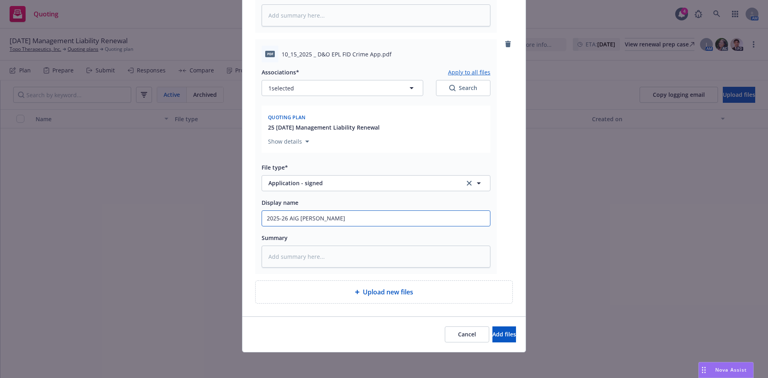
type input "2025-26 AIG Ren"
type textarea "x"
click at [492, 326] on button "Add files" at bounding box center [504, 334] width 24 height 16
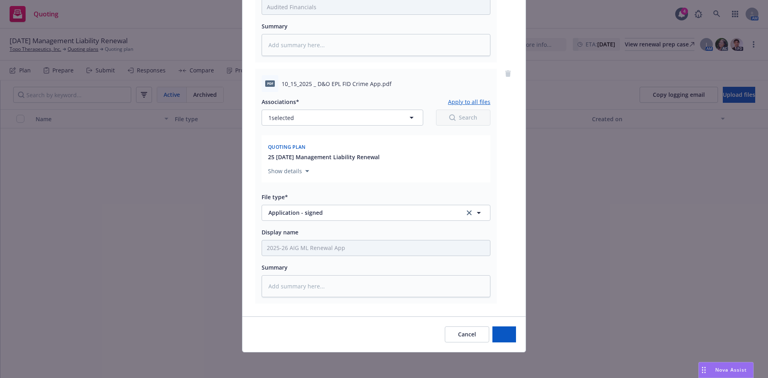
scroll to position [1470, 0]
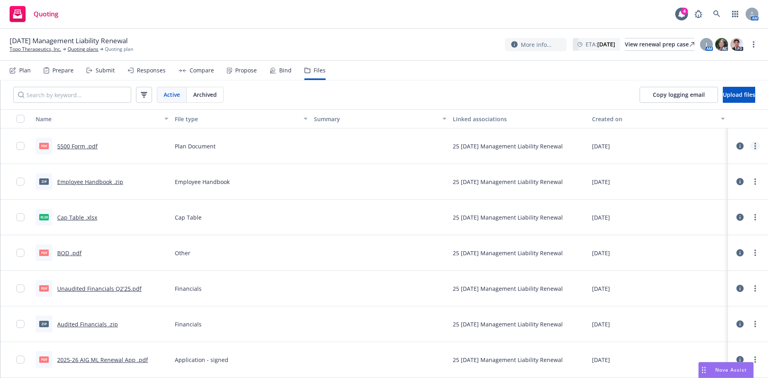
click at [754, 148] on circle "more" at bounding box center [755, 149] width 2 height 2
drag, startPoint x: 701, startPoint y: 183, endPoint x: 719, endPoint y: 182, distance: 18.8
click at [701, 183] on link "Download" at bounding box center [720, 178] width 80 height 16
click at [756, 182] on link "more" at bounding box center [755, 182] width 10 height 10
click at [711, 211] on link "Download" at bounding box center [720, 214] width 80 height 16
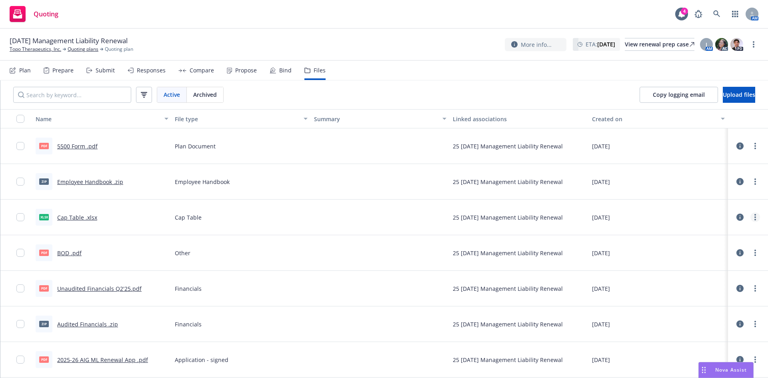
click at [758, 219] on link "more" at bounding box center [755, 217] width 10 height 10
click at [699, 248] on link "Download" at bounding box center [720, 250] width 80 height 16
click at [757, 254] on link "more" at bounding box center [755, 253] width 10 height 10
click at [716, 288] on link "Download" at bounding box center [720, 285] width 80 height 16
click at [754, 288] on icon "more" at bounding box center [755, 288] width 2 height 6
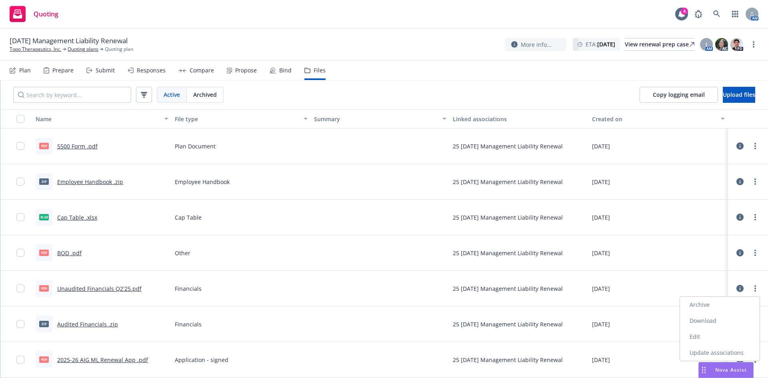
click at [717, 320] on link "Download" at bounding box center [720, 321] width 80 height 16
click at [753, 319] on div at bounding box center [748, 324] width 24 height 16
click at [754, 322] on icon "more" at bounding box center [755, 324] width 2 height 6
click at [715, 282] on link "Download" at bounding box center [726, 282] width 80 height 16
click at [754, 357] on icon "more" at bounding box center [755, 359] width 2 height 6
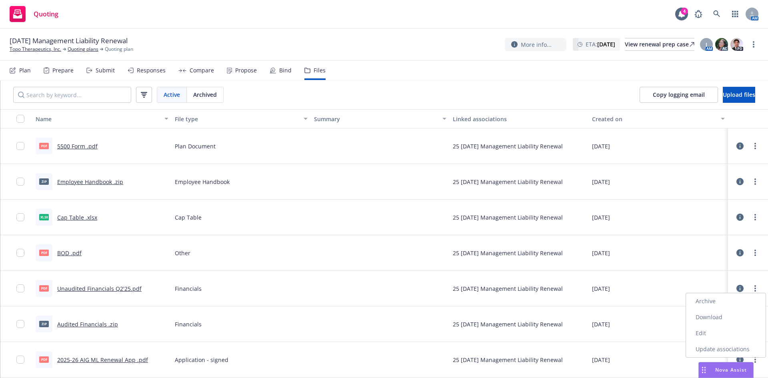
drag, startPoint x: 705, startPoint y: 317, endPoint x: 720, endPoint y: 304, distance: 19.9
click at [705, 317] on link "Download" at bounding box center [726, 317] width 80 height 16
click at [753, 145] on link "more" at bounding box center [755, 146] width 10 height 10
click at [702, 179] on link "Download" at bounding box center [720, 178] width 80 height 16
click at [353, 31] on div "10/15/25 Management Liability Renewal Topo Therapeutics, Inc. Quoting plans Quo…" at bounding box center [384, 45] width 768 height 32
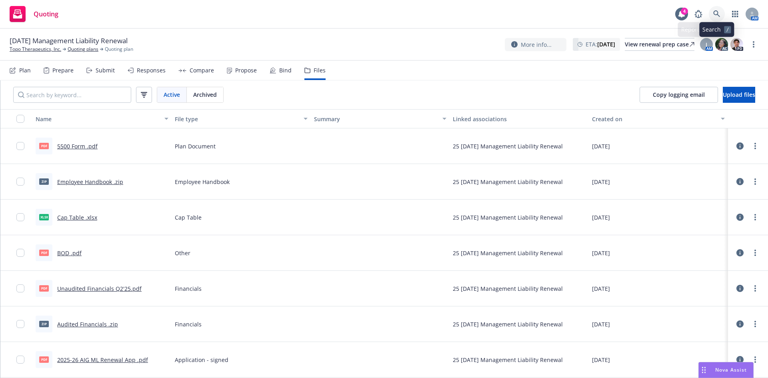
click at [712, 9] on link at bounding box center [717, 14] width 16 height 16
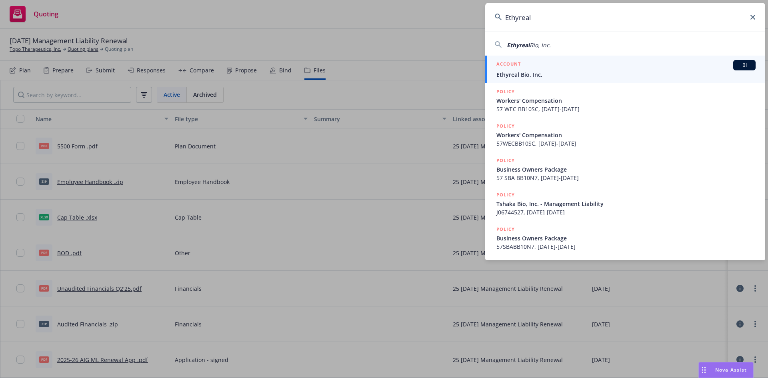
click at [552, 68] on div "ACCOUNT BI" at bounding box center [625, 65] width 259 height 10
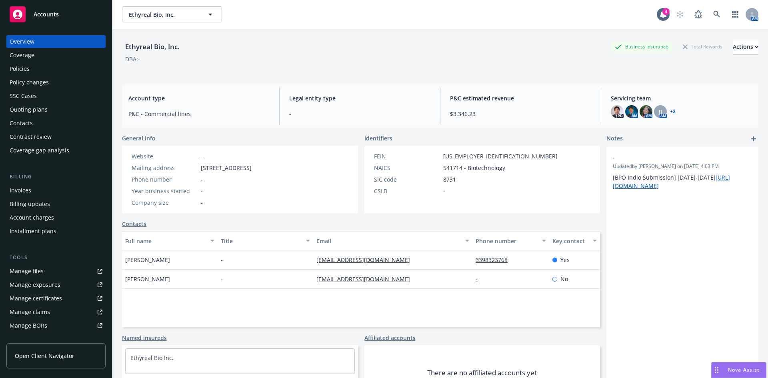
click at [142, 46] on div "Ethyreal Bio, Inc." at bounding box center [152, 47] width 61 height 10
copy div "Ethyreal Bio, Inc."
click at [713, 12] on icon at bounding box center [716, 14] width 7 height 7
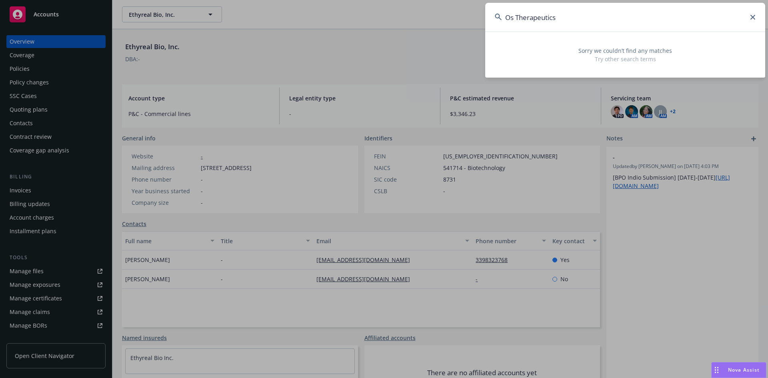
type input "Os Therapeutics"
